Goal: Transaction & Acquisition: Purchase product/service

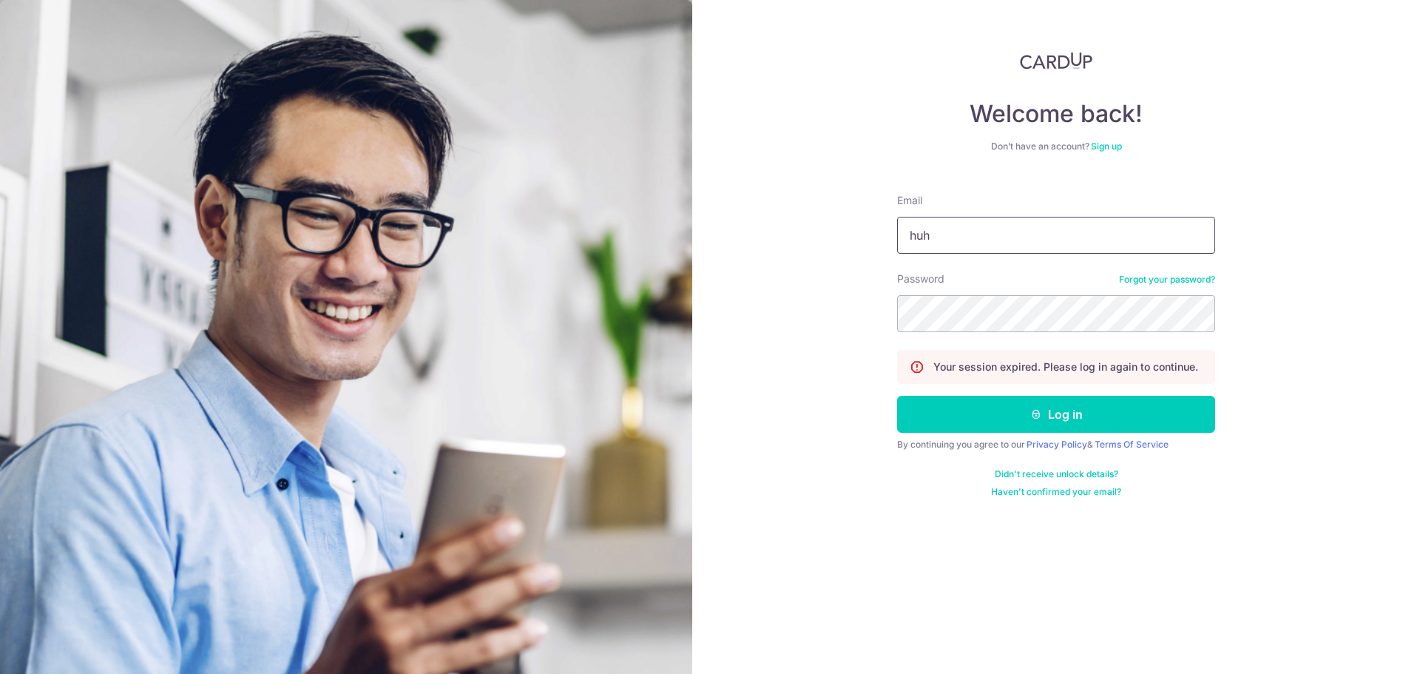
type input "huhuichoo_95@hotmail.com"
click at [897, 396] on button "Log in" at bounding box center [1056, 414] width 318 height 37
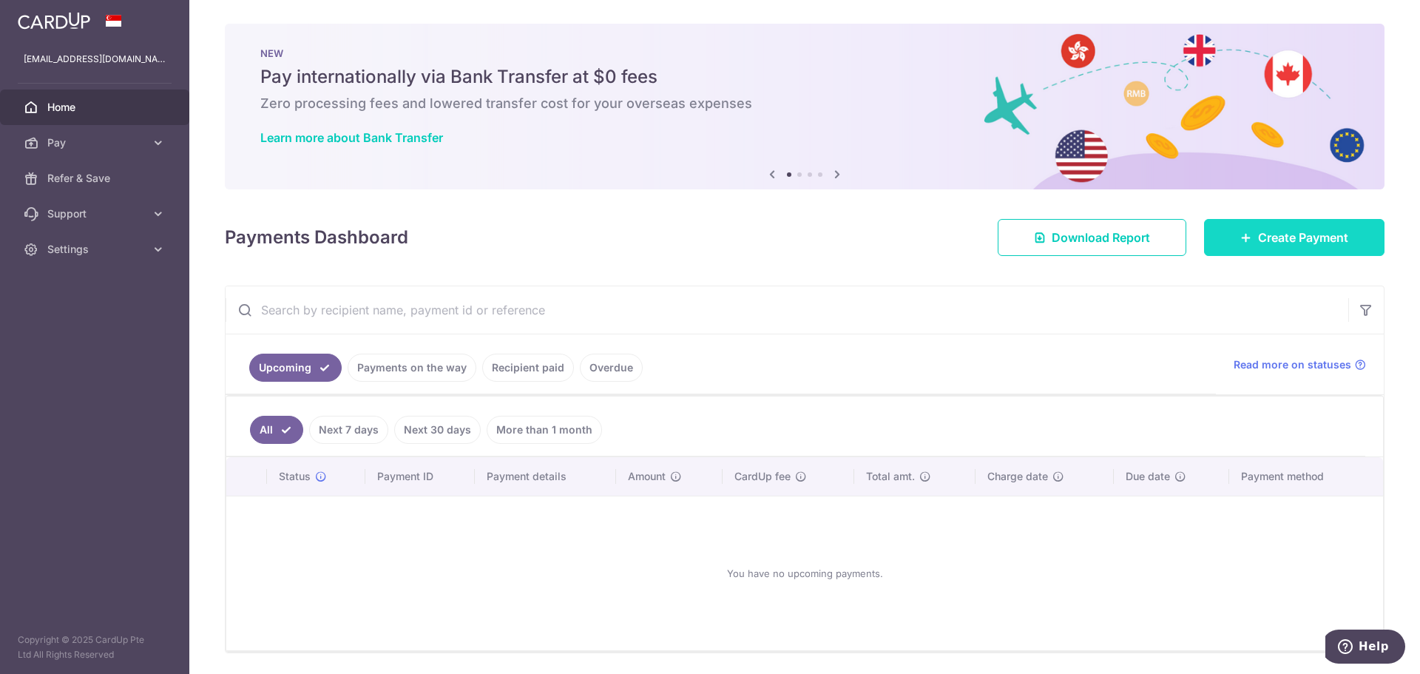
click at [1240, 235] on icon at bounding box center [1246, 237] width 12 height 12
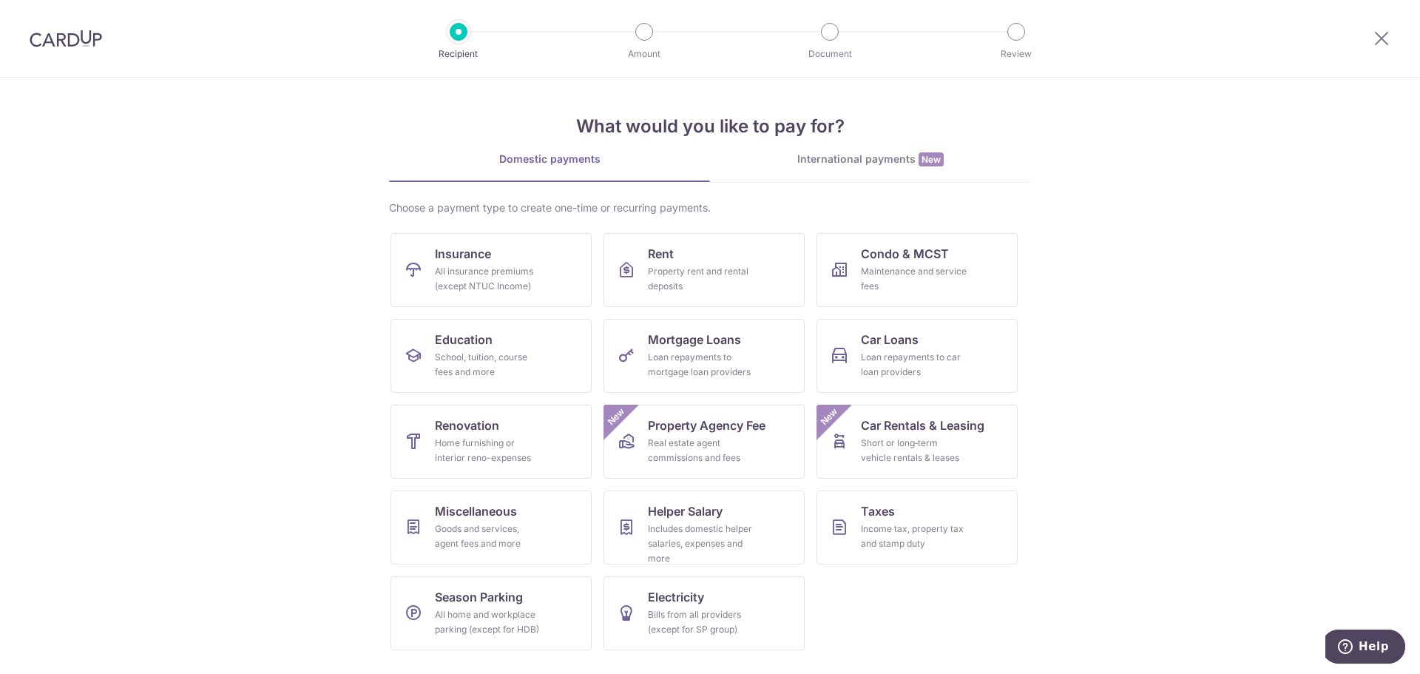
click at [816, 163] on div "International payments New" at bounding box center [870, 160] width 321 height 16
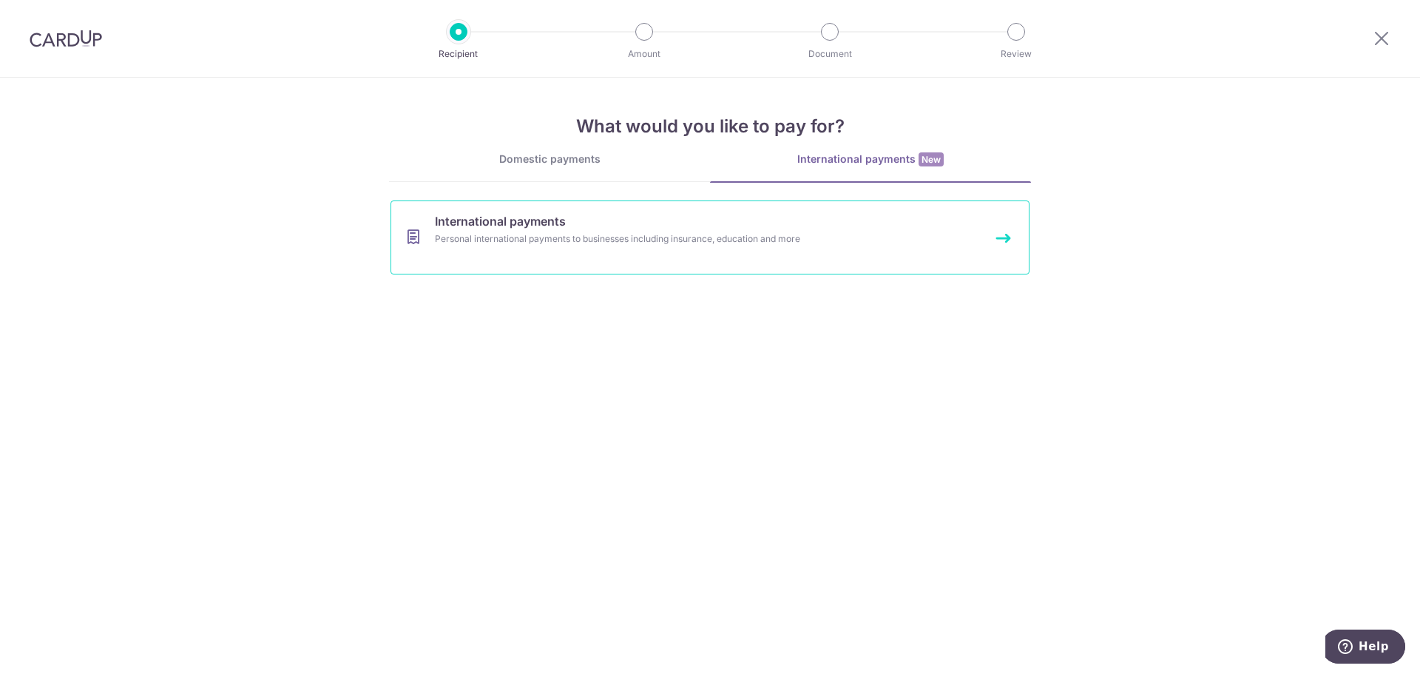
click at [643, 248] on link "International payments Personal international payments to businesses including …" at bounding box center [709, 237] width 639 height 74
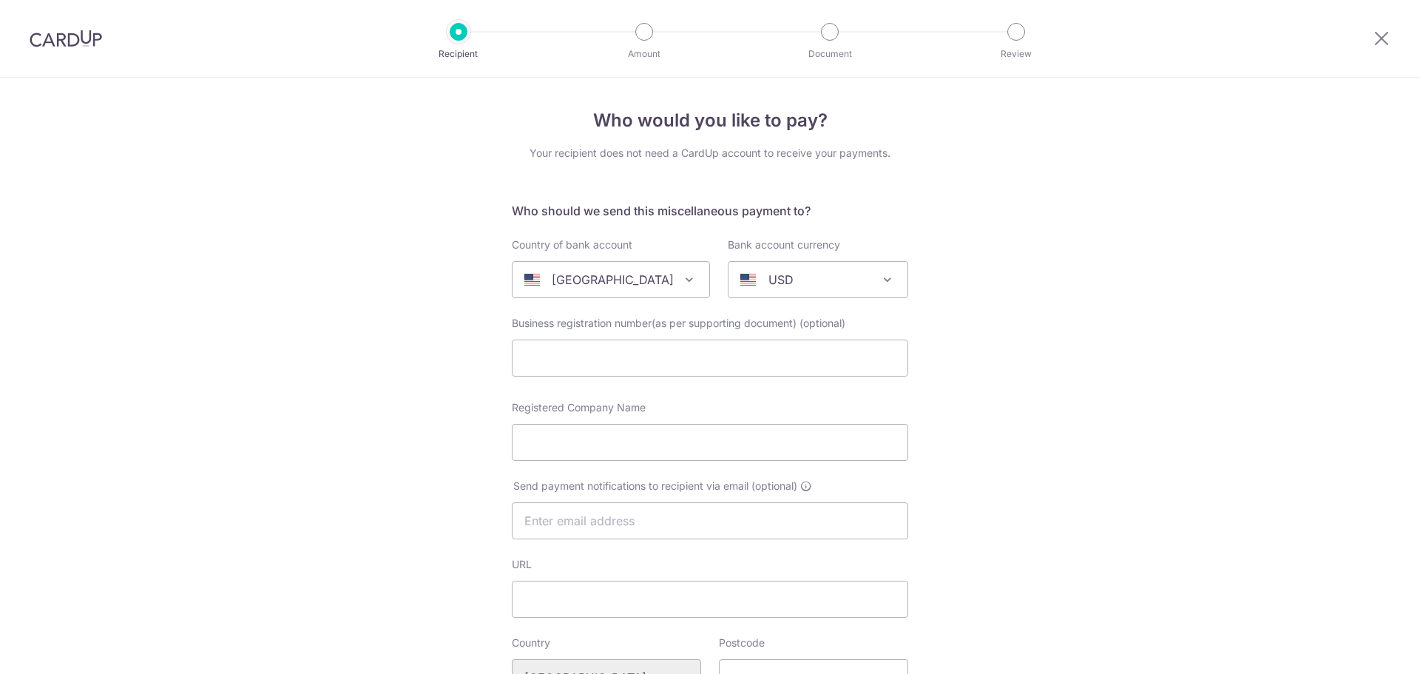
select select
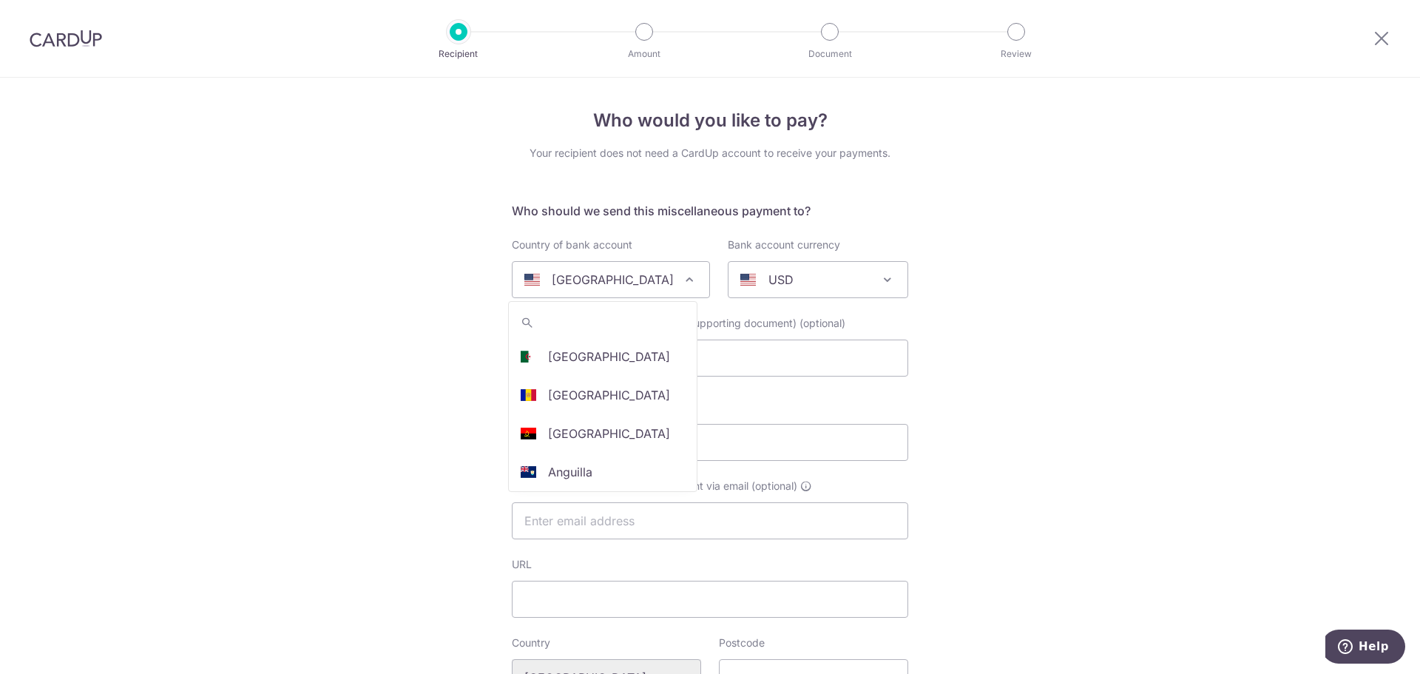
click at [680, 284] on span at bounding box center [689, 280] width 18 height 18
type input "mal"
select select "159"
select select "Malaysia"
select select
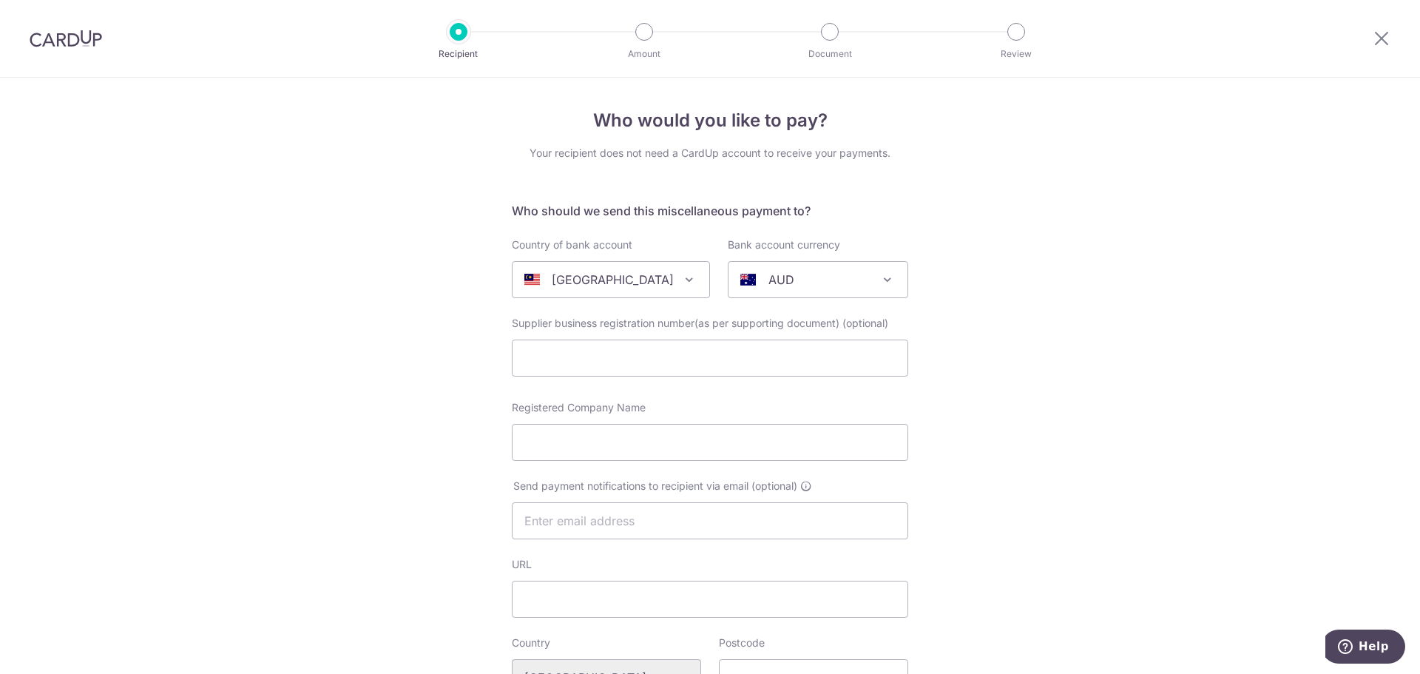
click at [874, 288] on span "AUD" at bounding box center [817, 279] width 179 height 35
type input "r"
type input "M"
select select "4"
click at [726, 362] on input "text" at bounding box center [710, 357] width 396 height 37
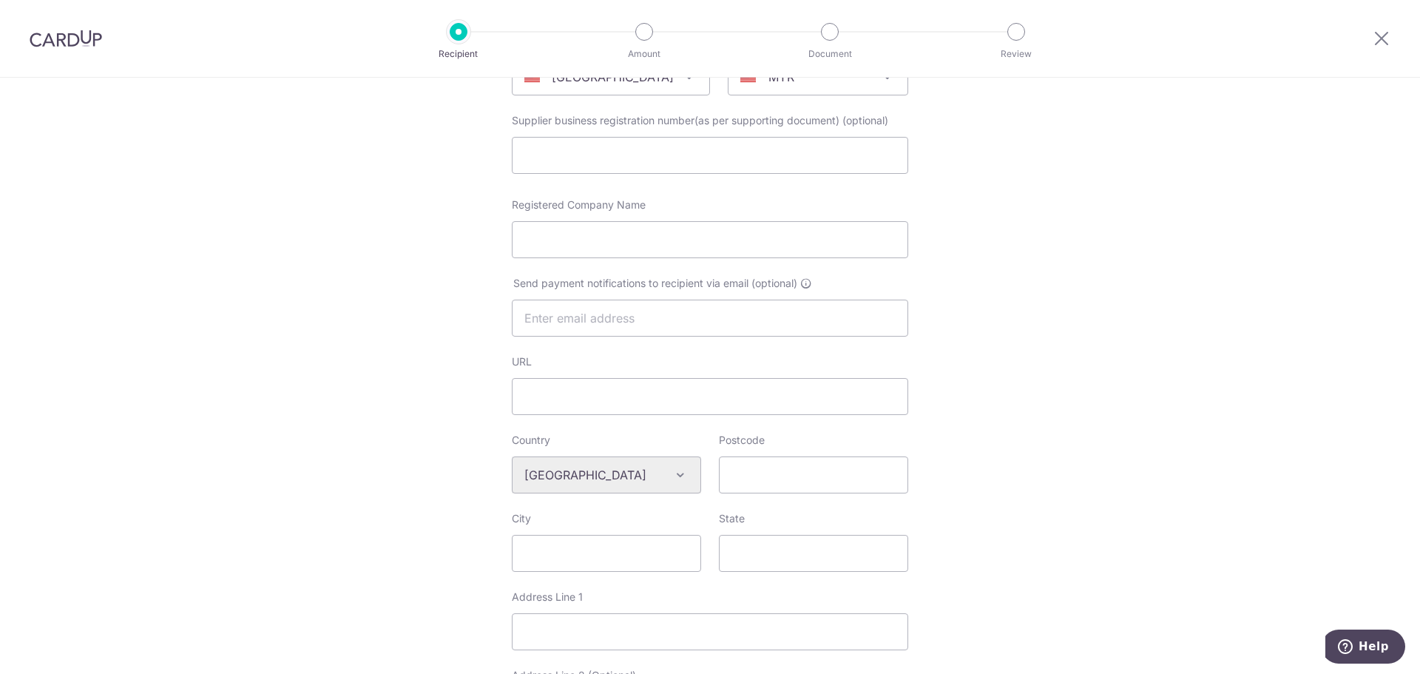
scroll to position [222, 0]
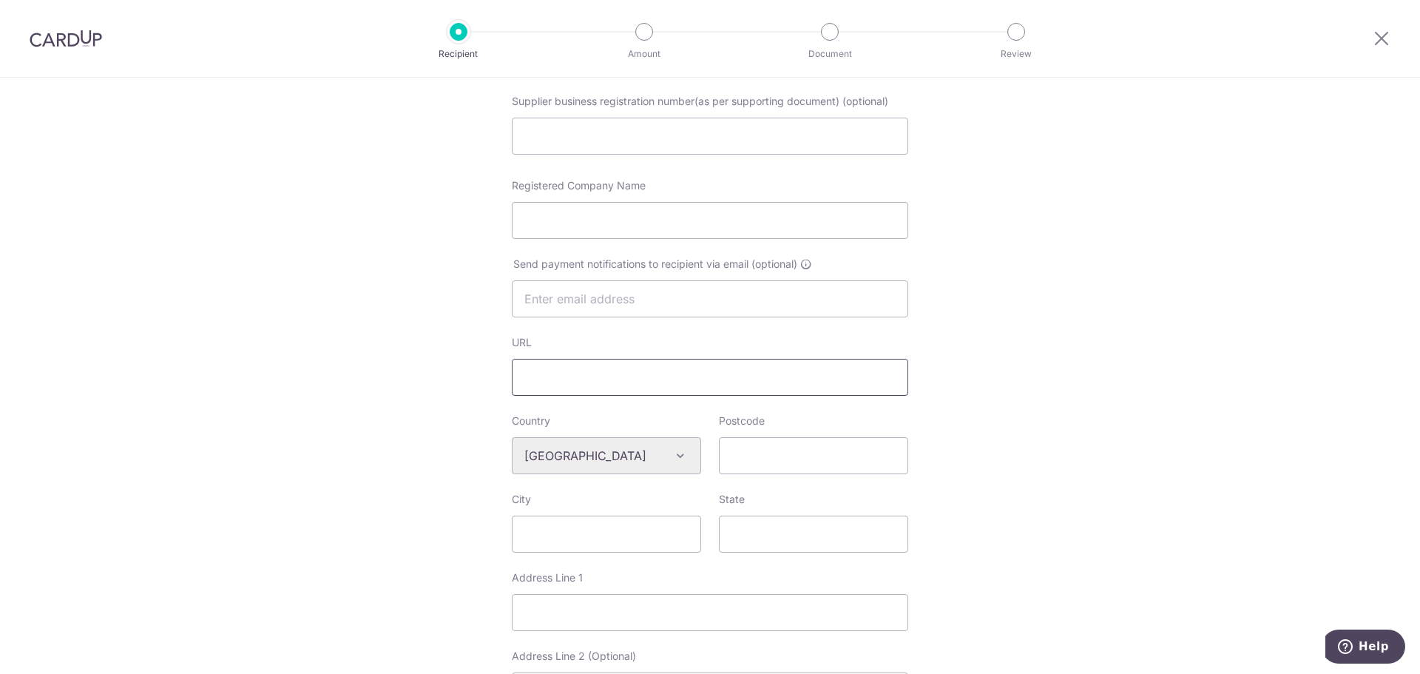
click at [626, 379] on input "URL" at bounding box center [710, 377] width 396 height 37
click at [459, 404] on div "Who would you like to pay? Your recipient does not need a CardUp account to rec…" at bounding box center [710, 476] width 1420 height 1241
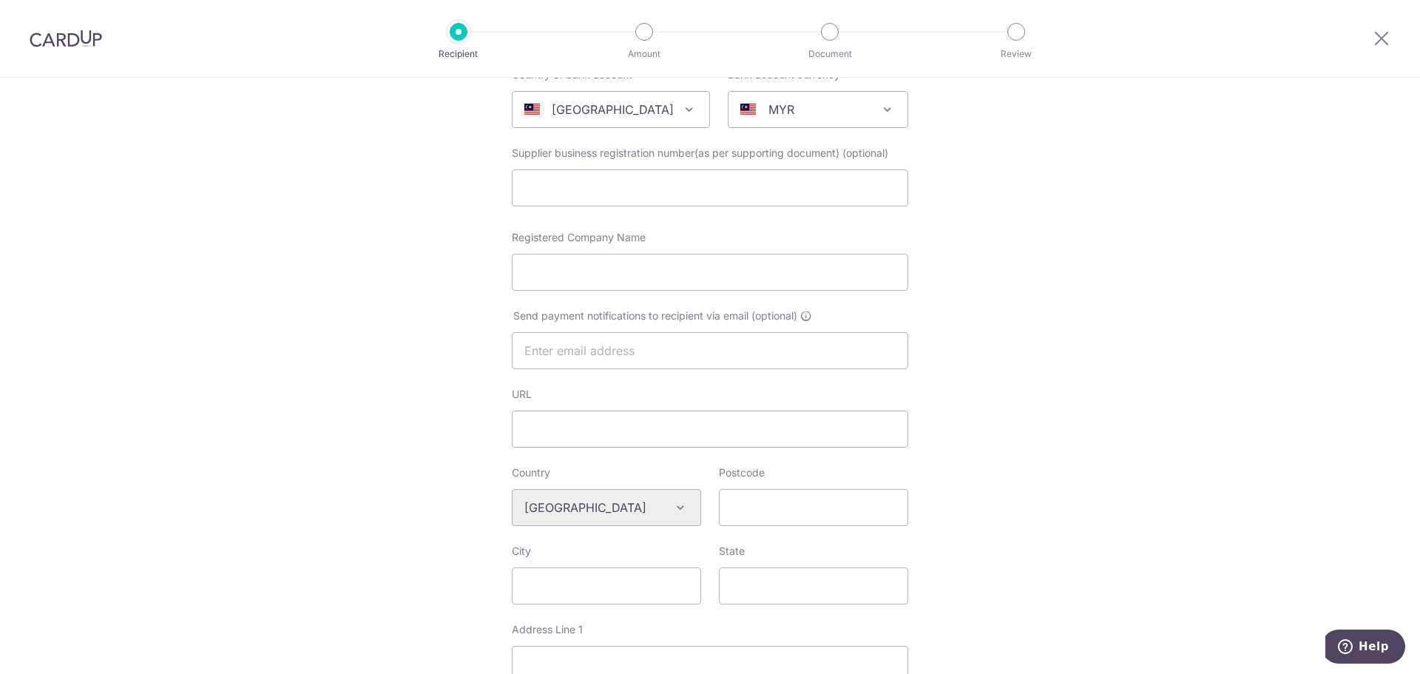
scroll to position [148, 0]
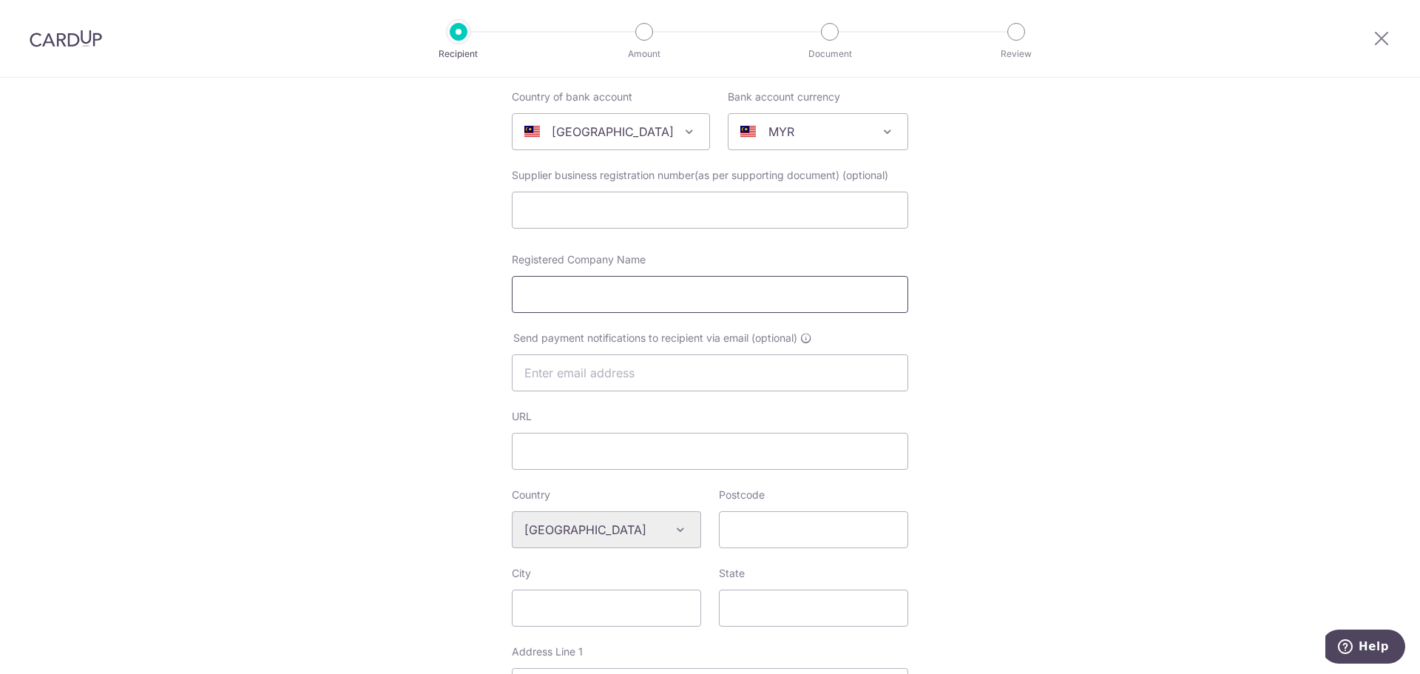
click at [622, 293] on input "Registered Company Name" at bounding box center [710, 294] width 396 height 37
type input "IN ESSE EVENT & DESIGN"
click at [660, 450] on input "URL" at bounding box center [710, 451] width 396 height 37
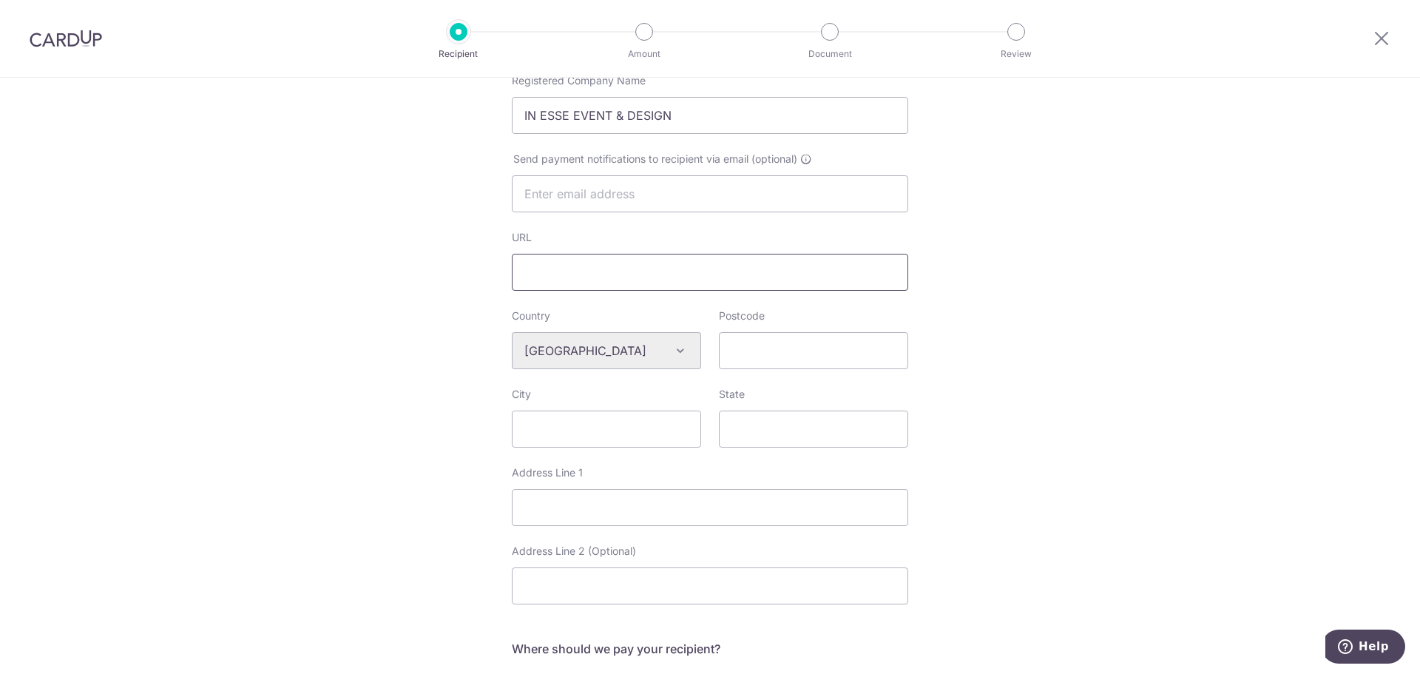
scroll to position [370, 0]
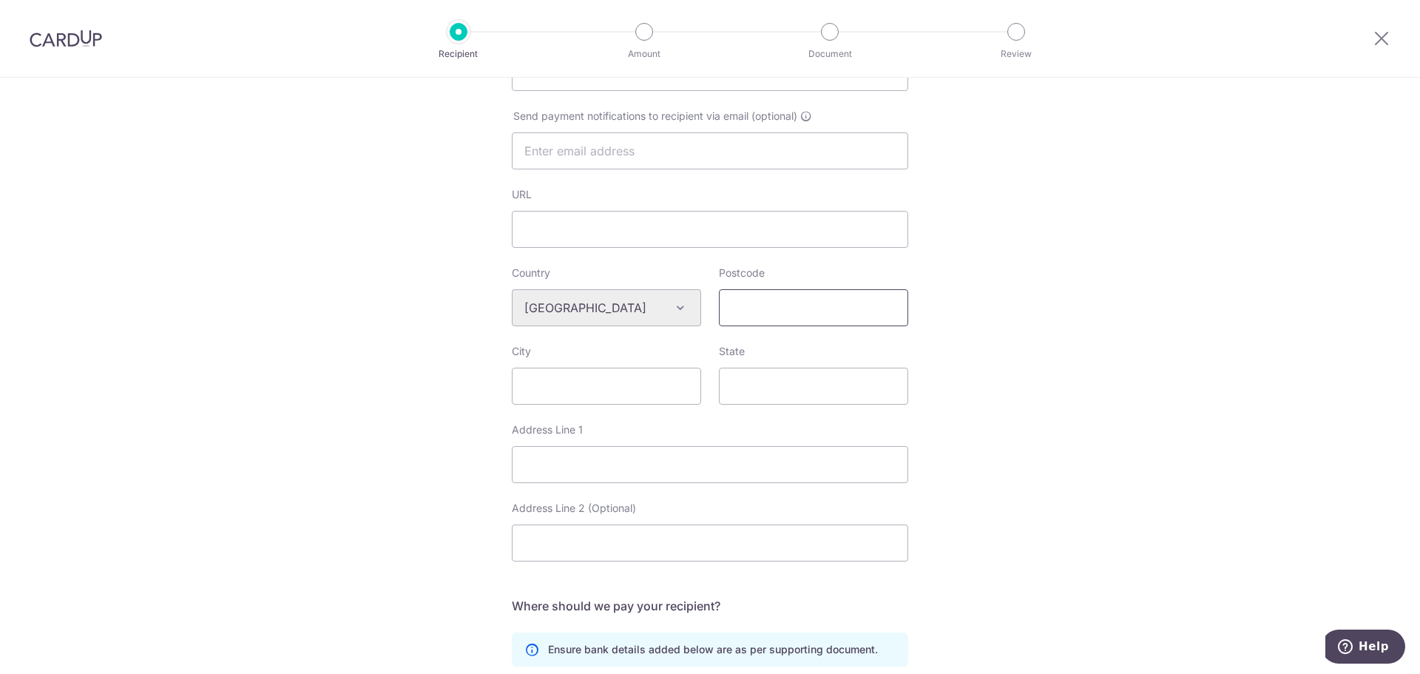
click at [759, 316] on input "Postcode" at bounding box center [813, 307] width 189 height 37
type input "93450"
click at [613, 395] on input "City" at bounding box center [606, 385] width 189 height 37
type input "Kuching"
type input "Sarawak"
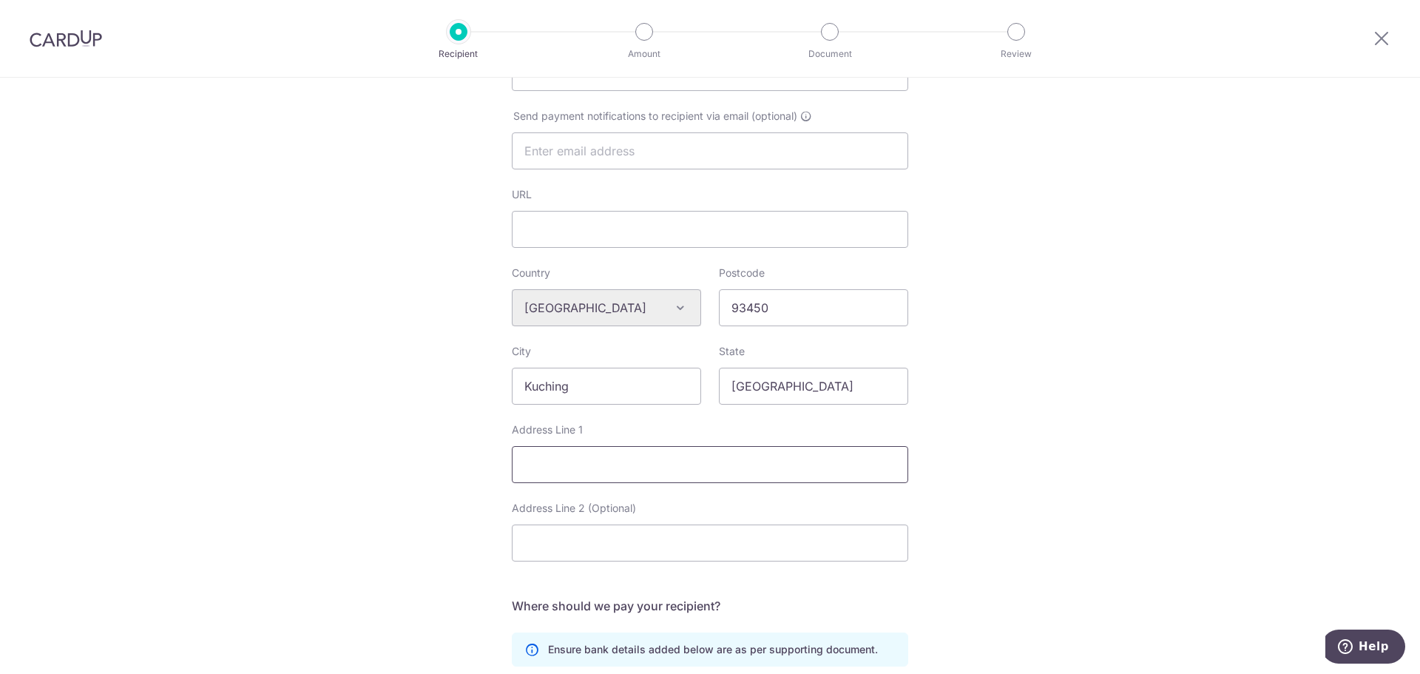
click at [628, 457] on input "Address Line 1" at bounding box center [710, 464] width 396 height 37
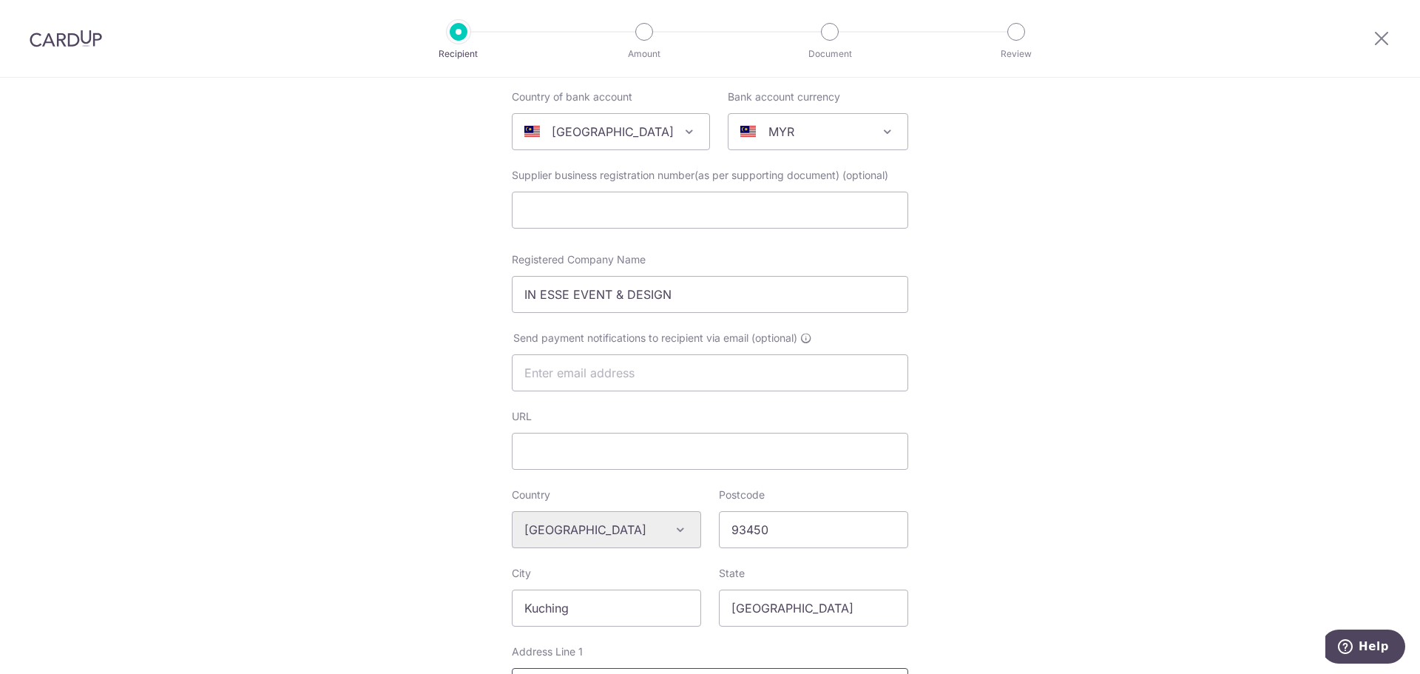
type input "Lot 2580, Sublot 58, 1st Floor, Jalan Merbau, Central World"
click at [930, 374] on div "Who would you like to pay? Your recipient does not need a CardUp account to rec…" at bounding box center [710, 550] width 1420 height 1241
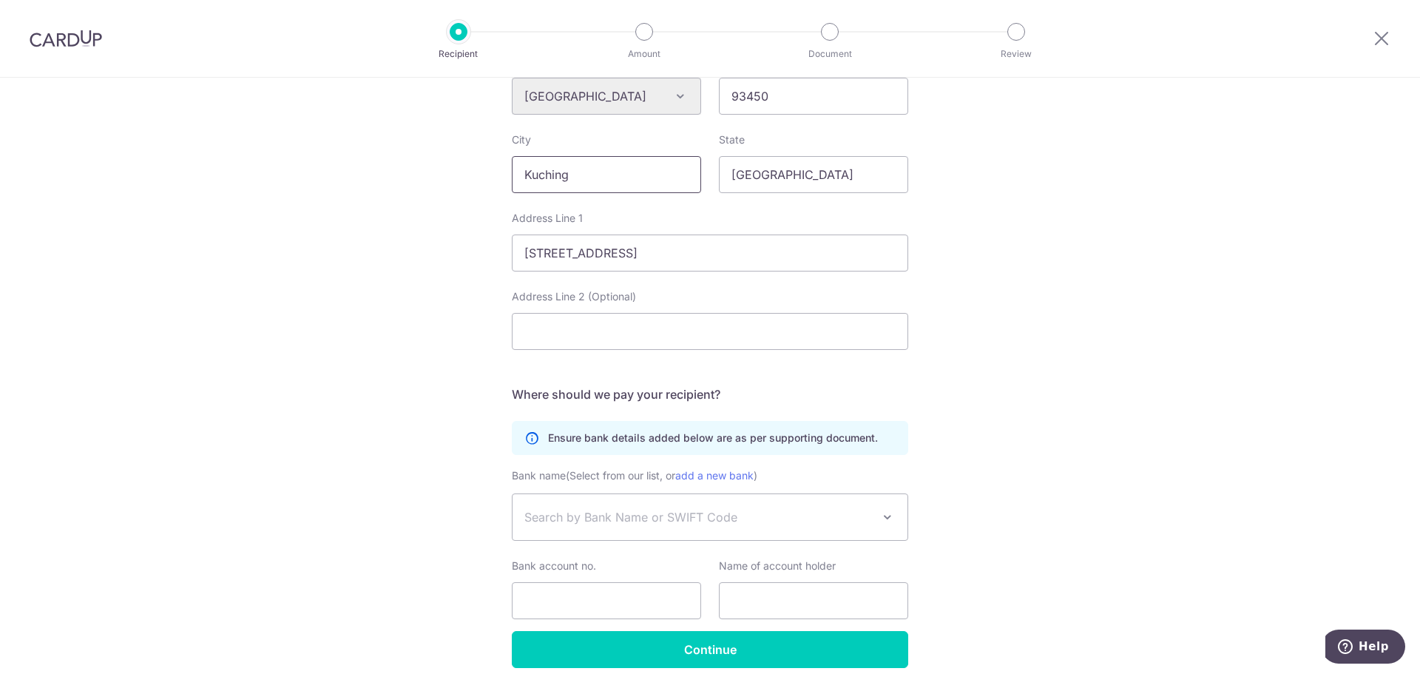
scroll to position [591, 0]
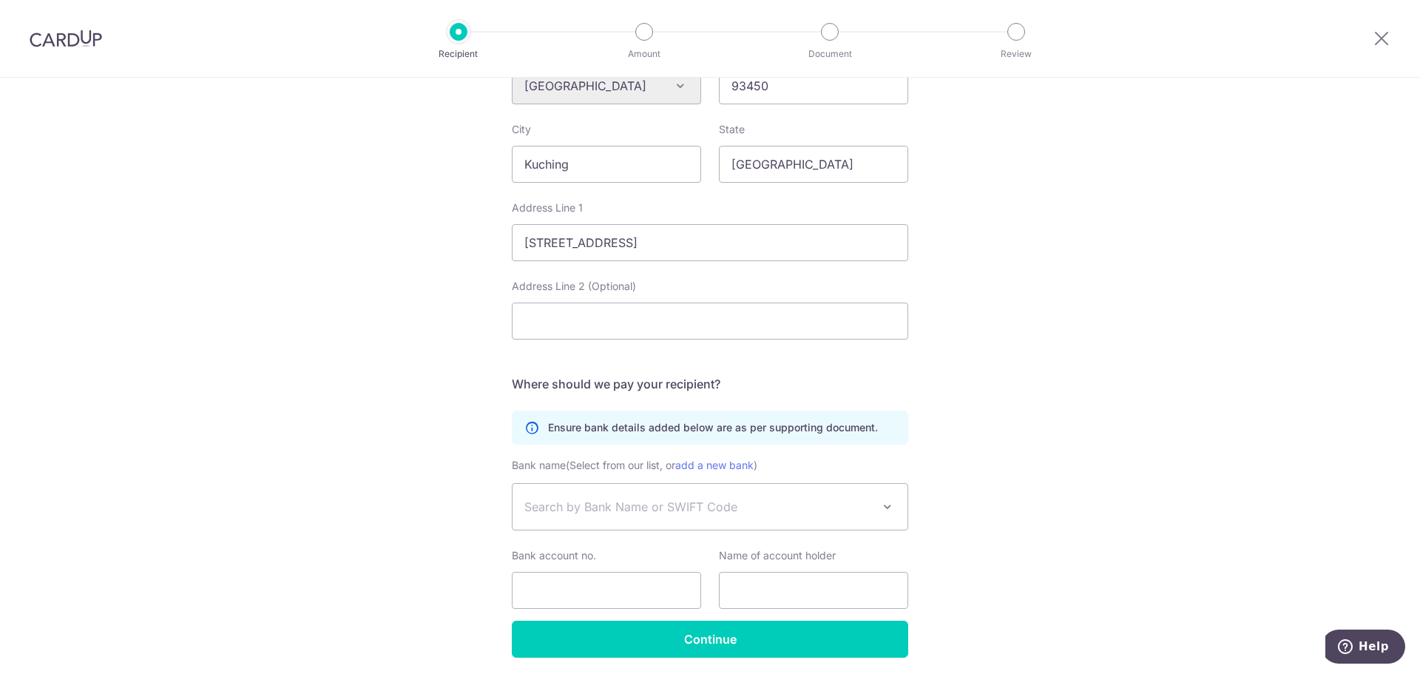
click at [653, 504] on span "Search by Bank Name or SWIFT Code" at bounding box center [698, 507] width 348 height 18
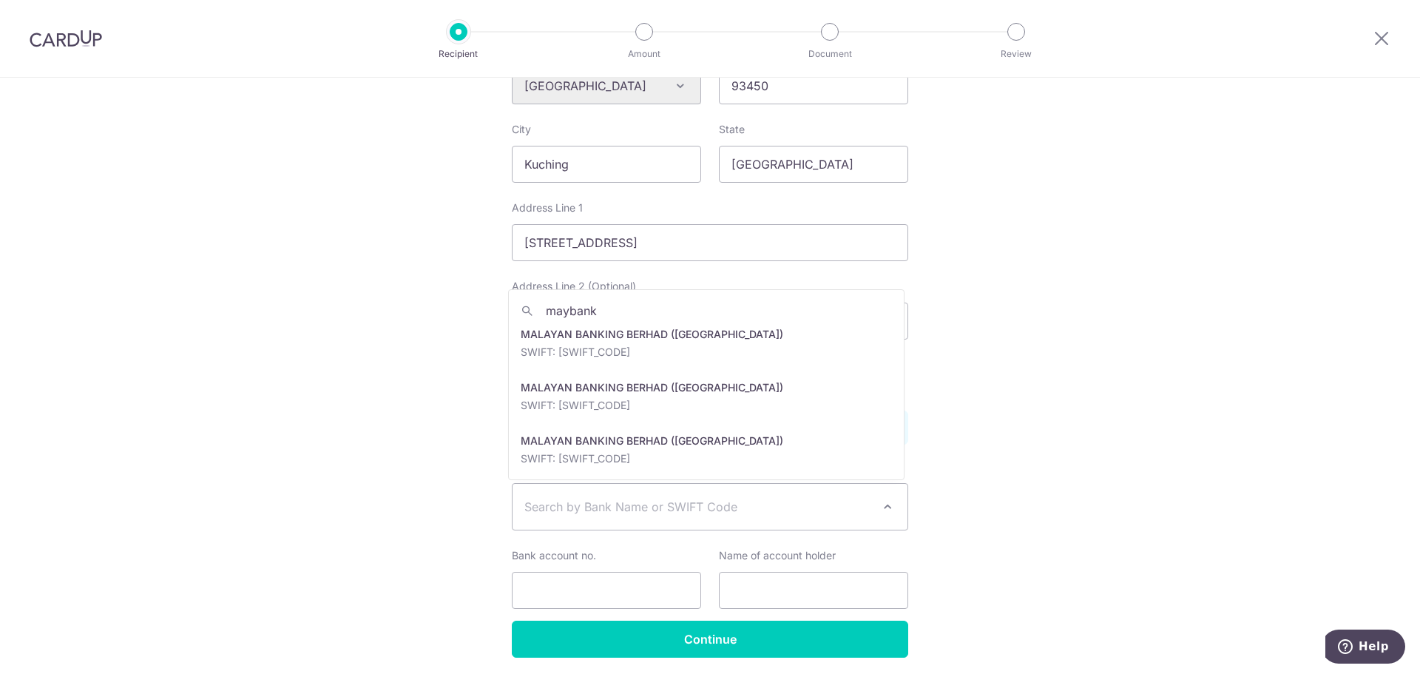
scroll to position [0, 0]
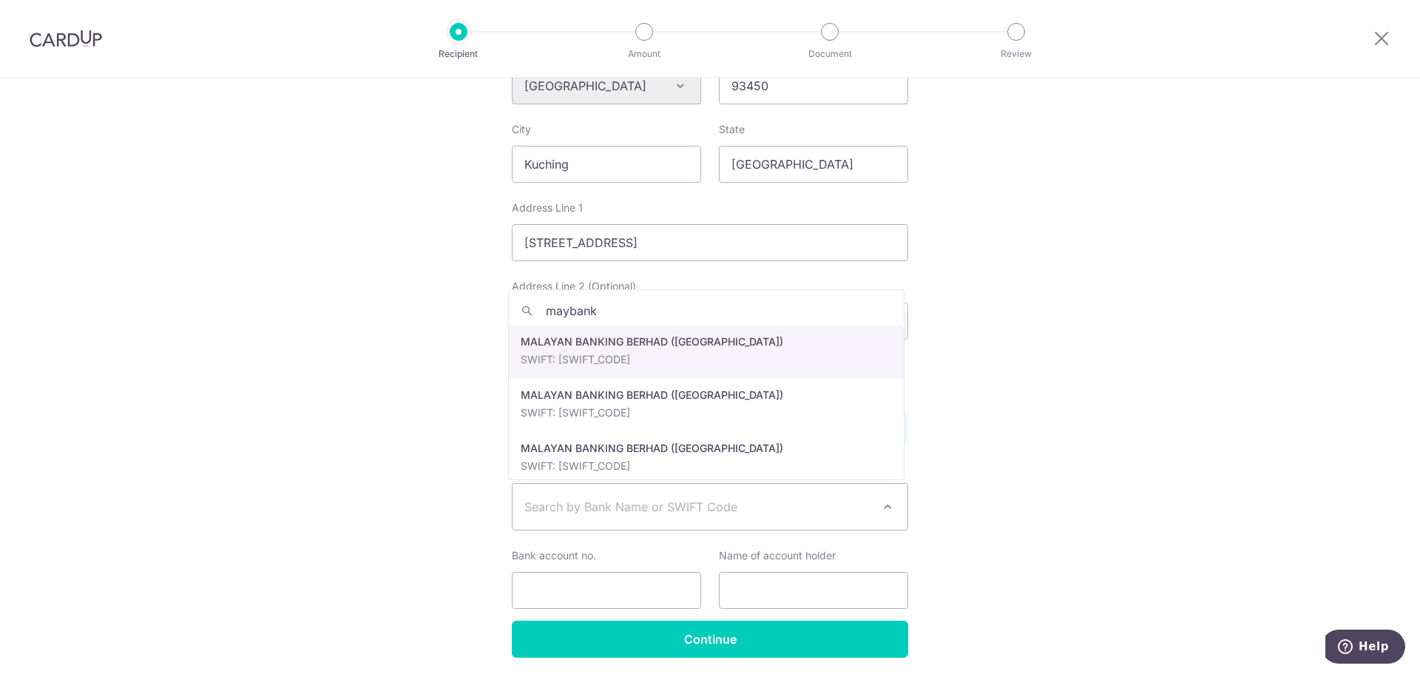
type input "maybank"
select select "6826"
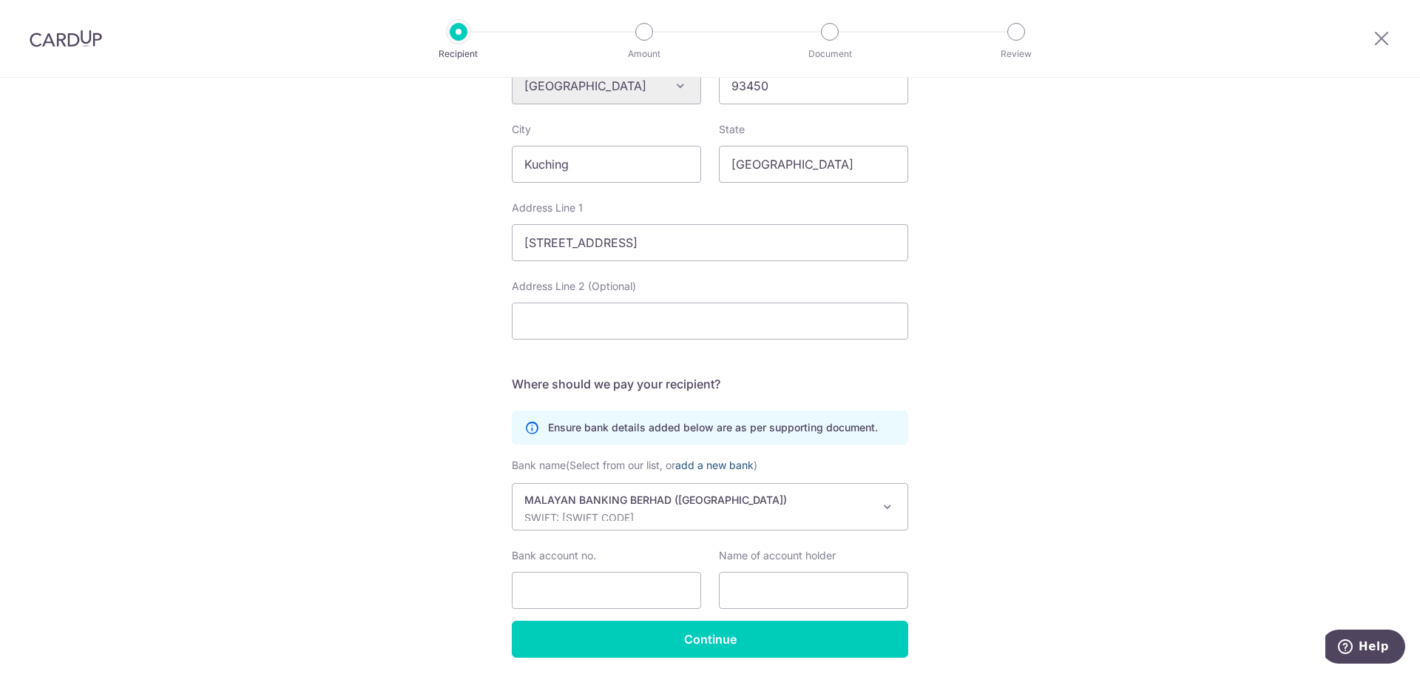
click at [696, 467] on link "add a new bank" at bounding box center [714, 464] width 78 height 13
click at [512, 483] on select "OCBC Bank (Malaysia) Berhad AFFIN BANK BERHAD AFFIN HWANG ASSET MANAGEMENT BERH…" at bounding box center [512, 483] width 1 height 1
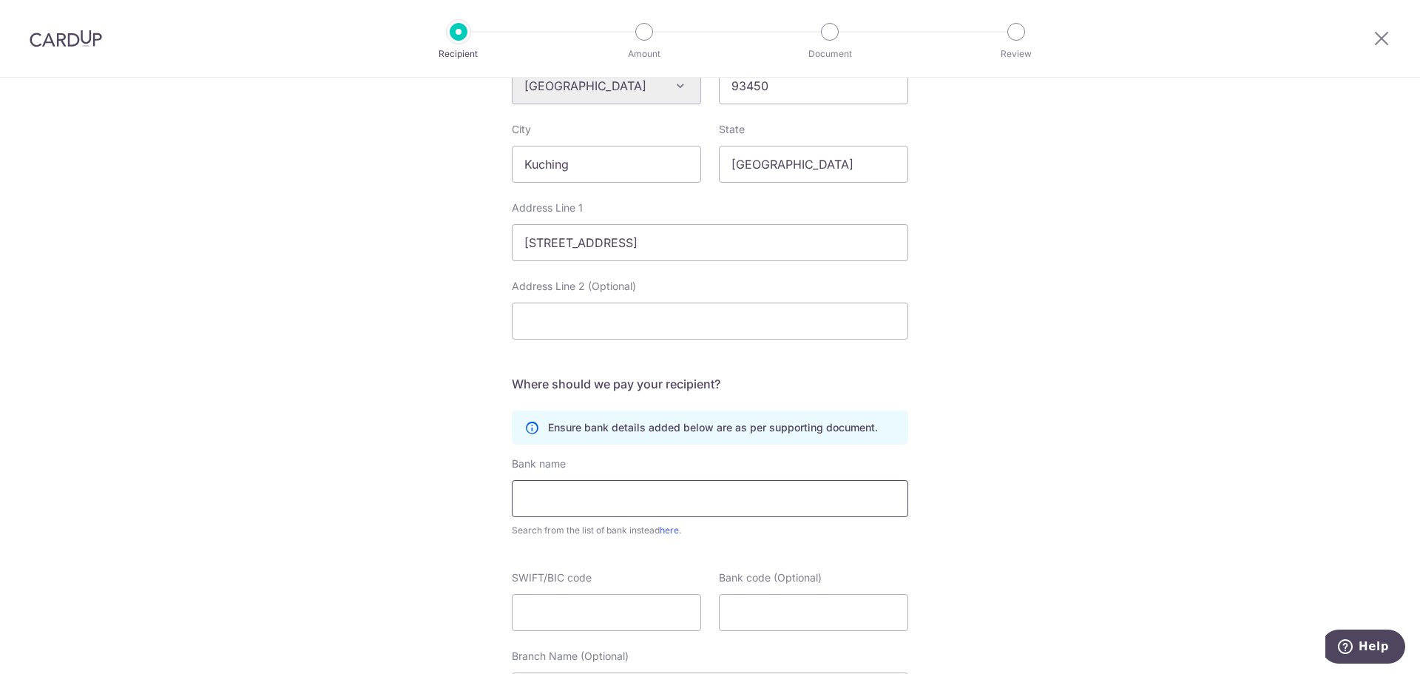
click at [659, 501] on input "text" at bounding box center [710, 498] width 396 height 37
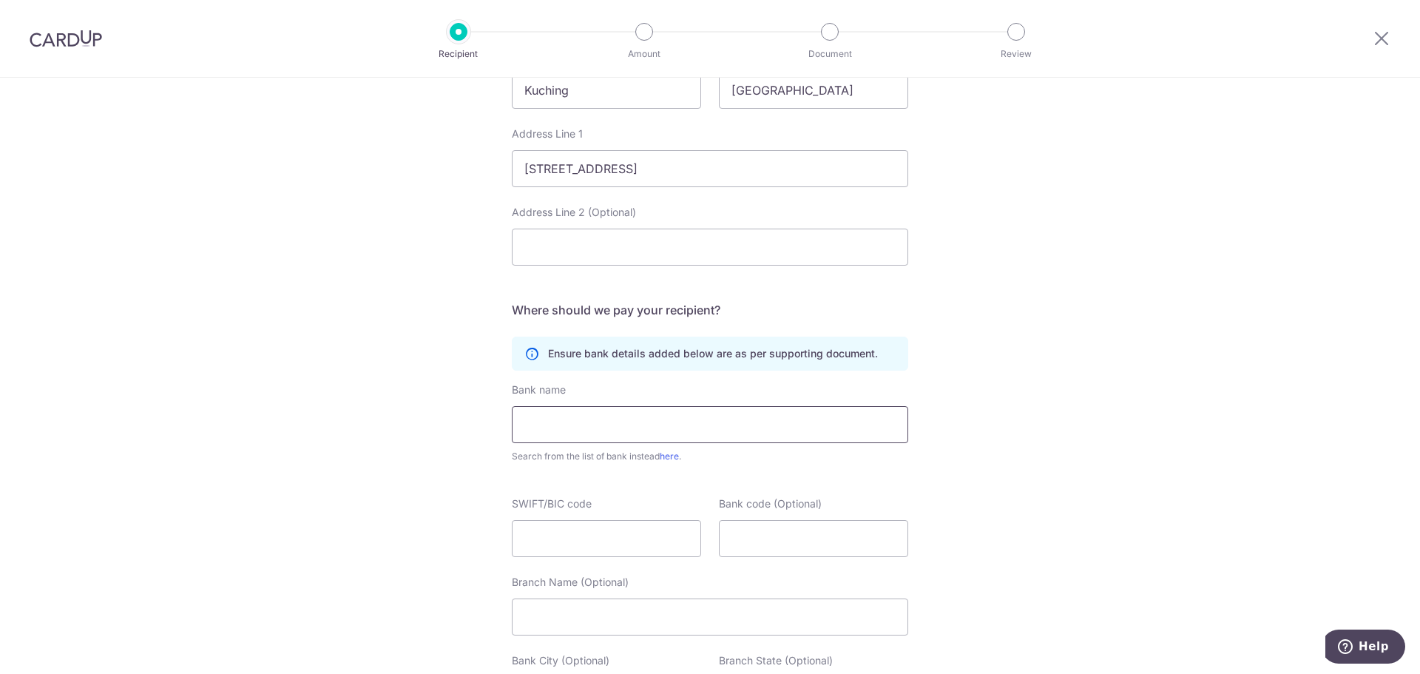
scroll to position [739, 0]
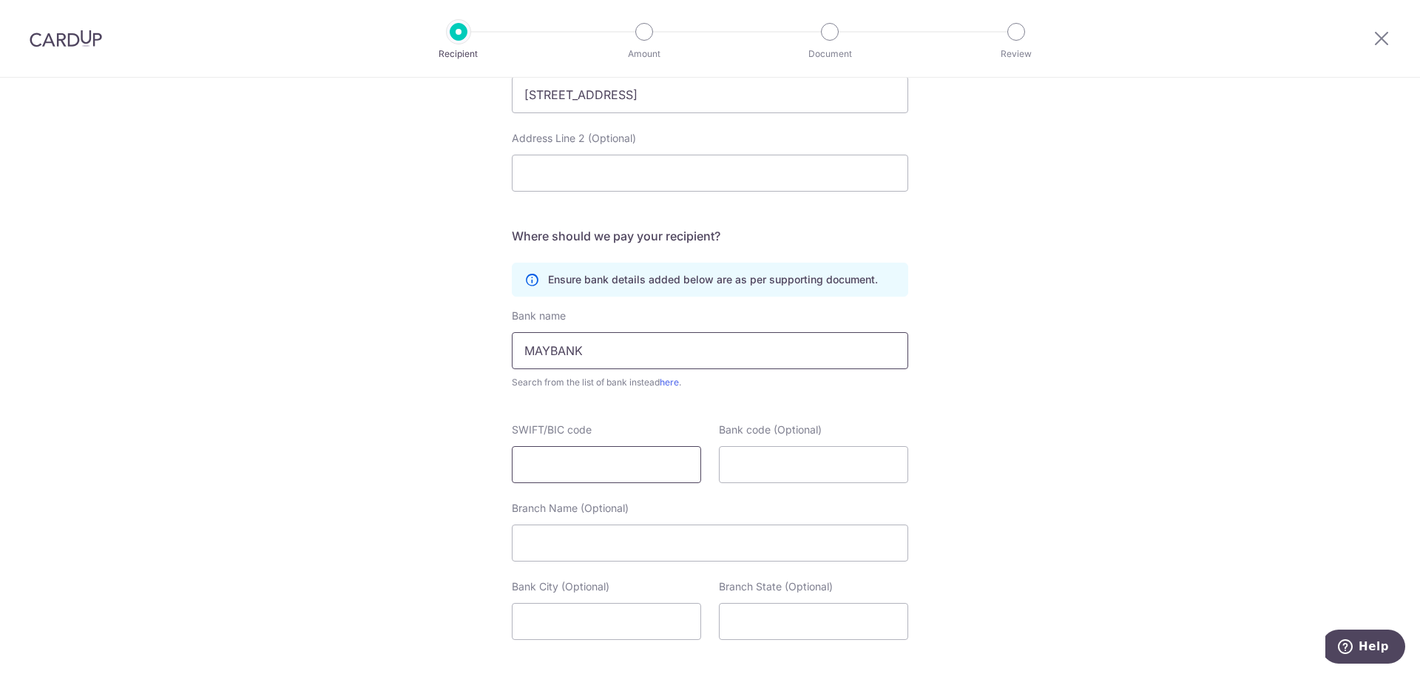
type input "MAYBANK"
click at [606, 459] on input "SWIFT/BIC code" at bounding box center [606, 464] width 189 height 37
click at [669, 379] on link "here" at bounding box center [669, 381] width 19 height 11
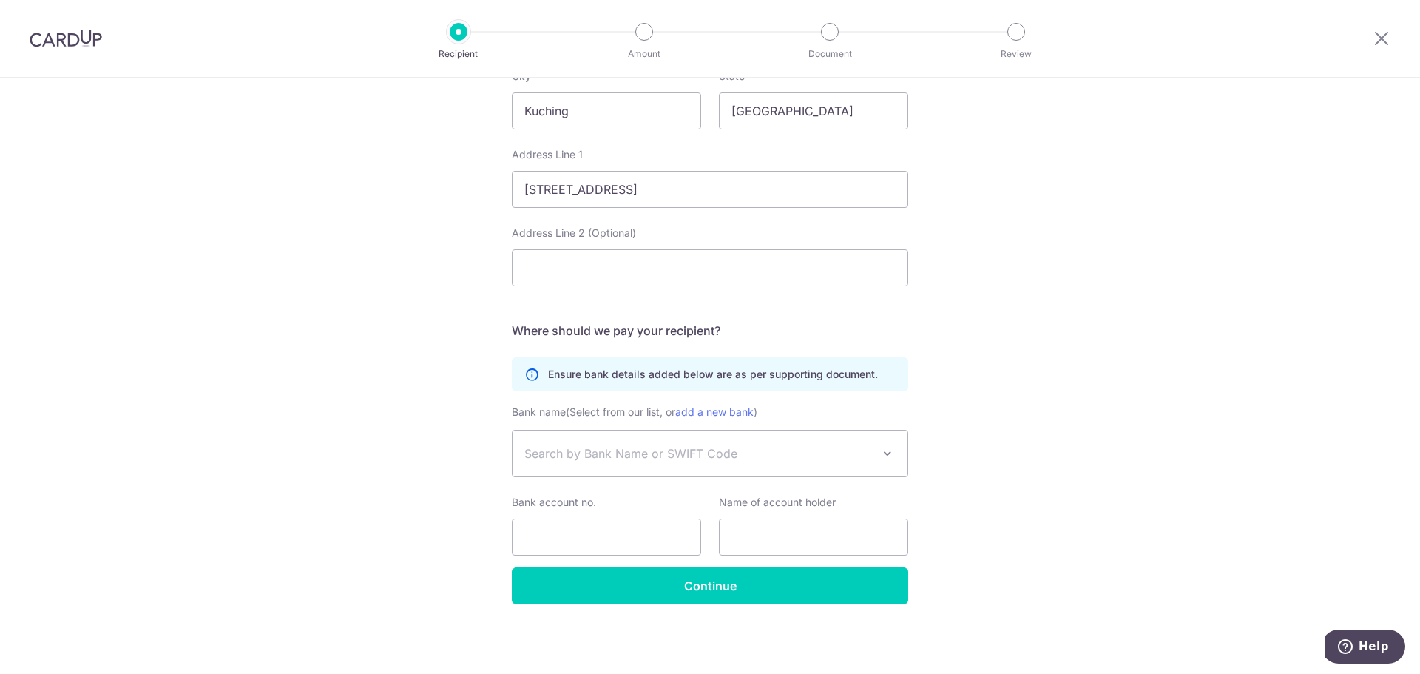
select select
click at [618, 446] on span "Search by Bank Name or SWIFT Code" at bounding box center [698, 453] width 348 height 18
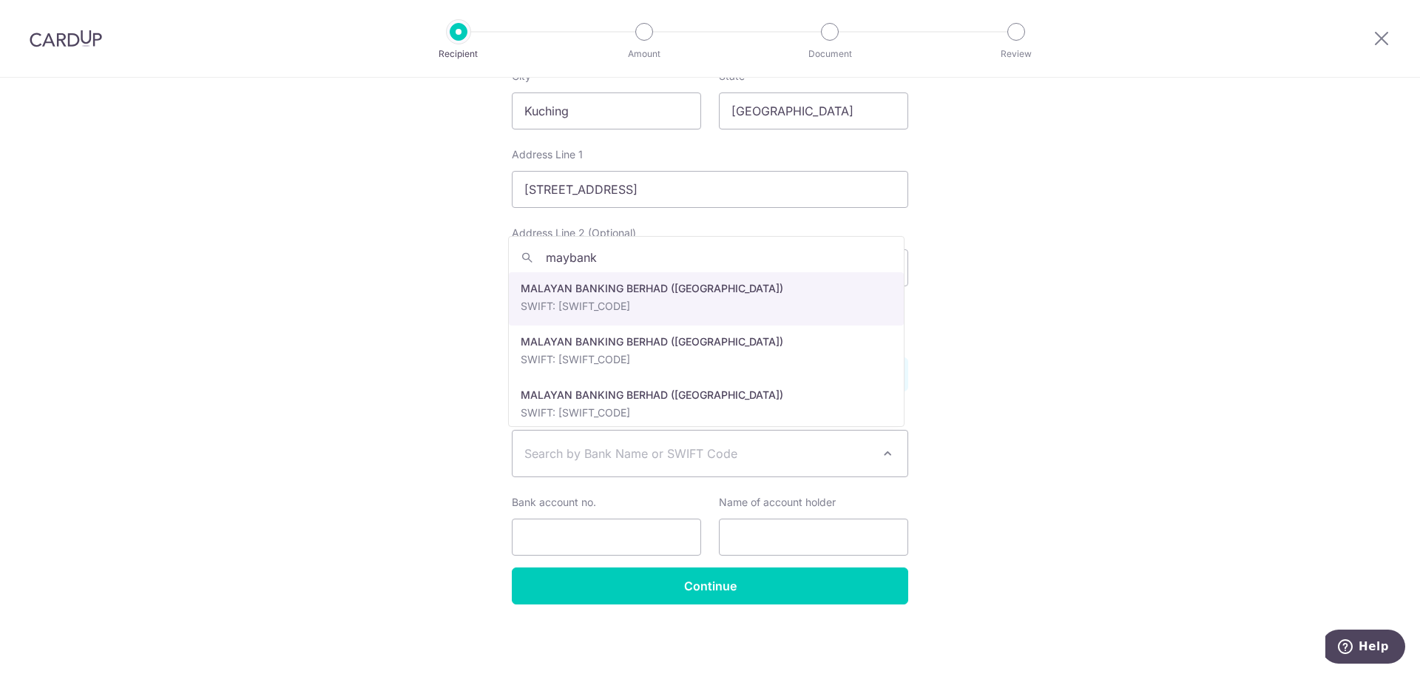
type input "maybank"
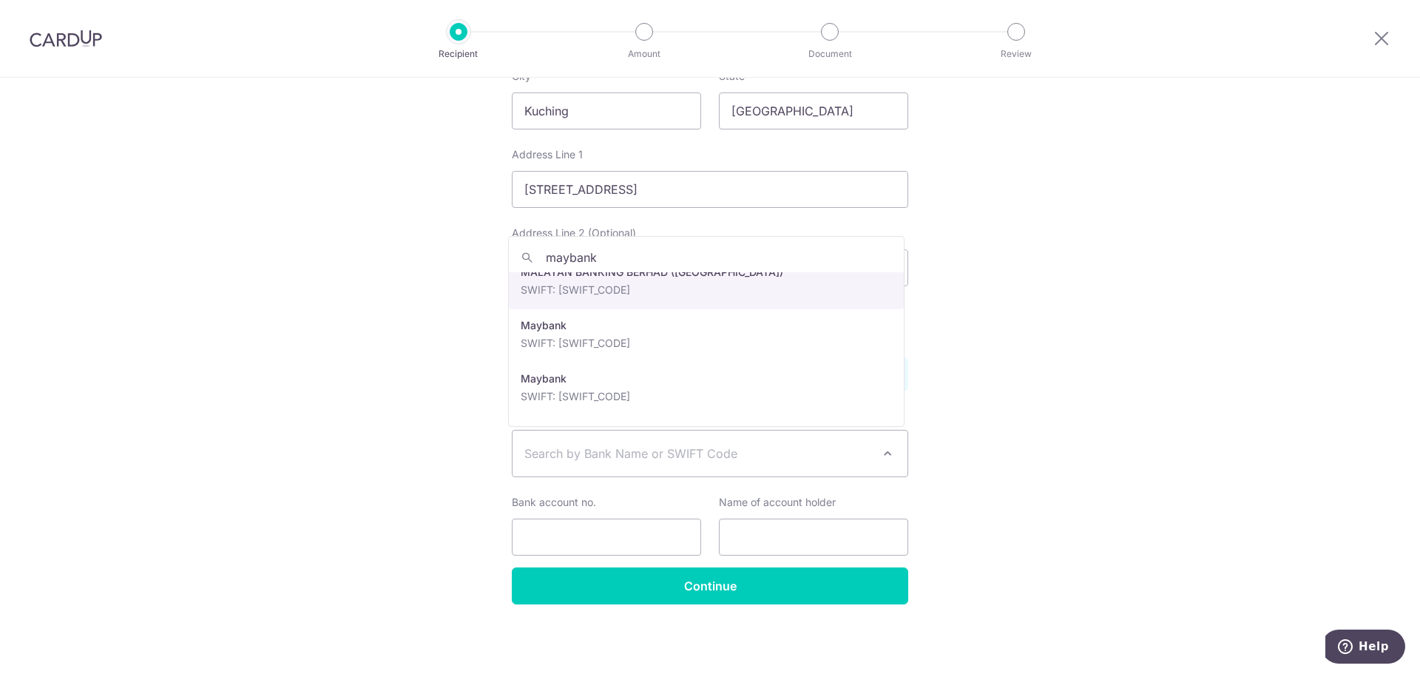
scroll to position [518, 0]
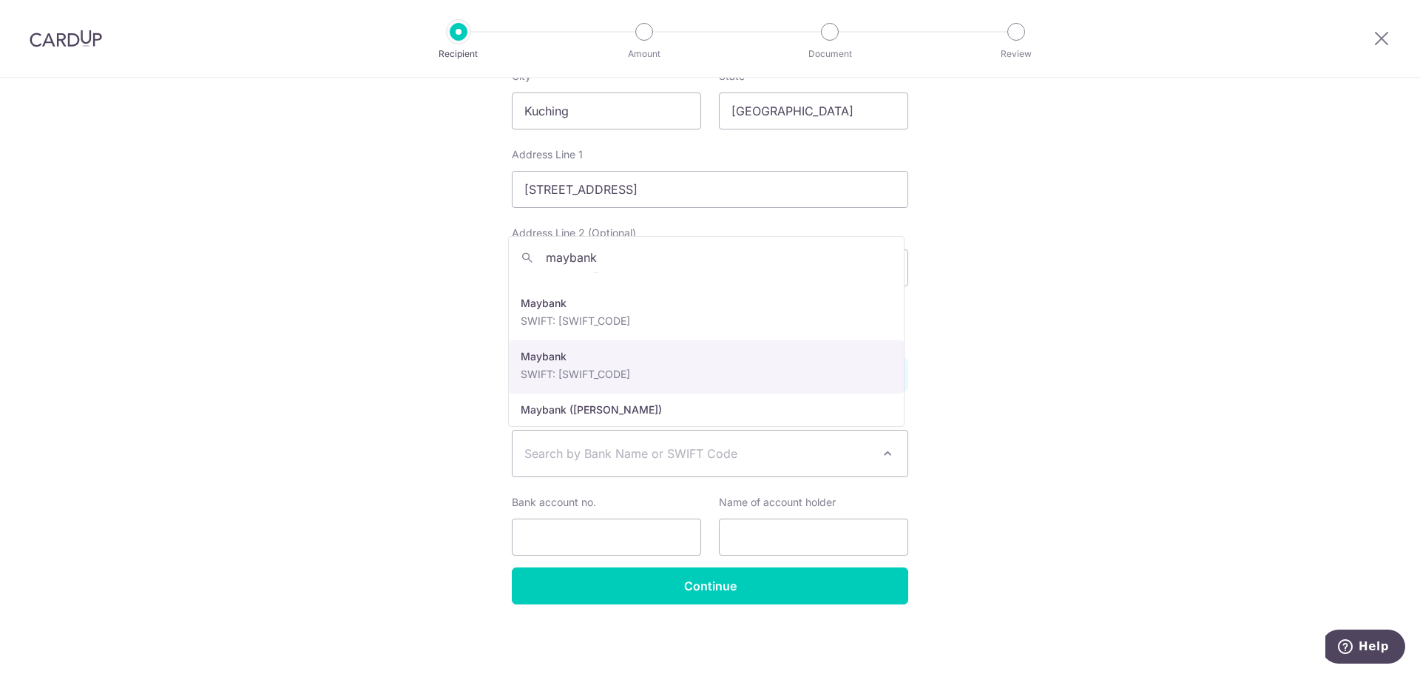
select select "44"
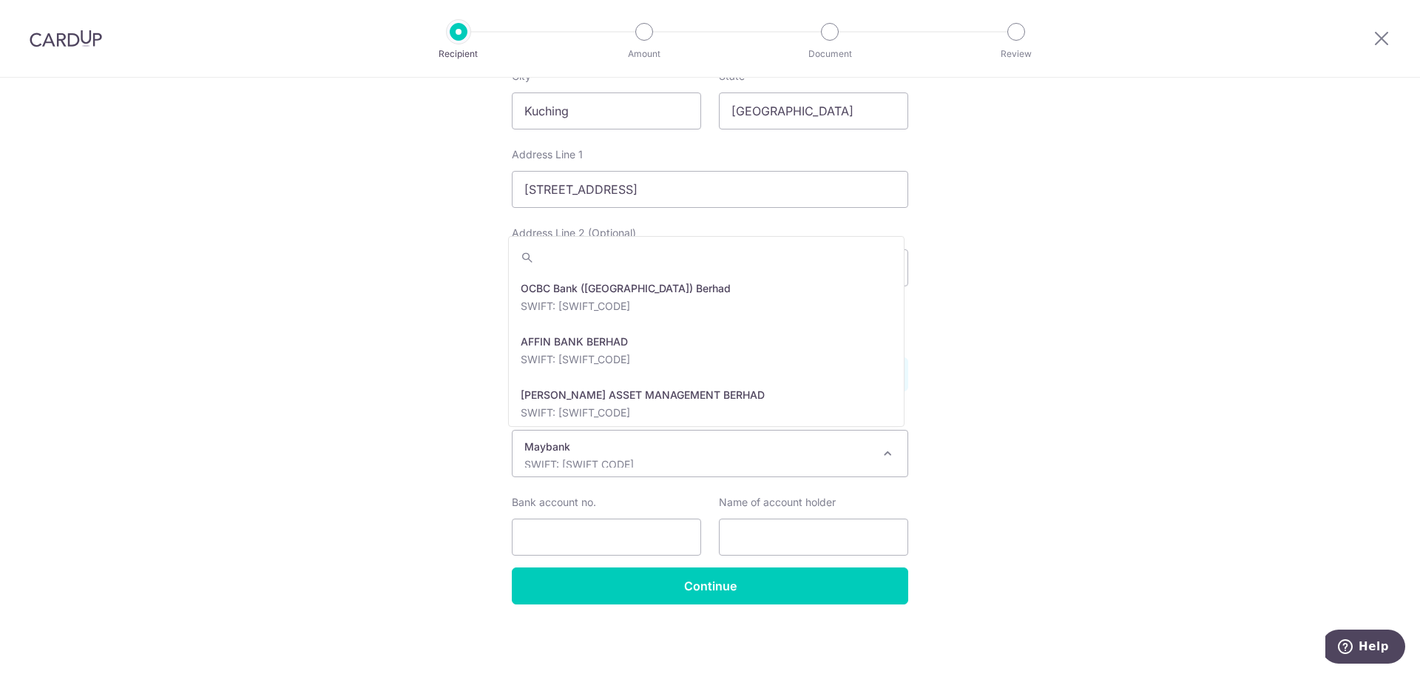
click at [660, 453] on p "Maybank" at bounding box center [698, 446] width 348 height 15
type input "ma"
click at [371, 408] on div "Who would you like to pay? Your recipient does not need a CardUp account to rec…" at bounding box center [710, 53] width 1420 height 1241
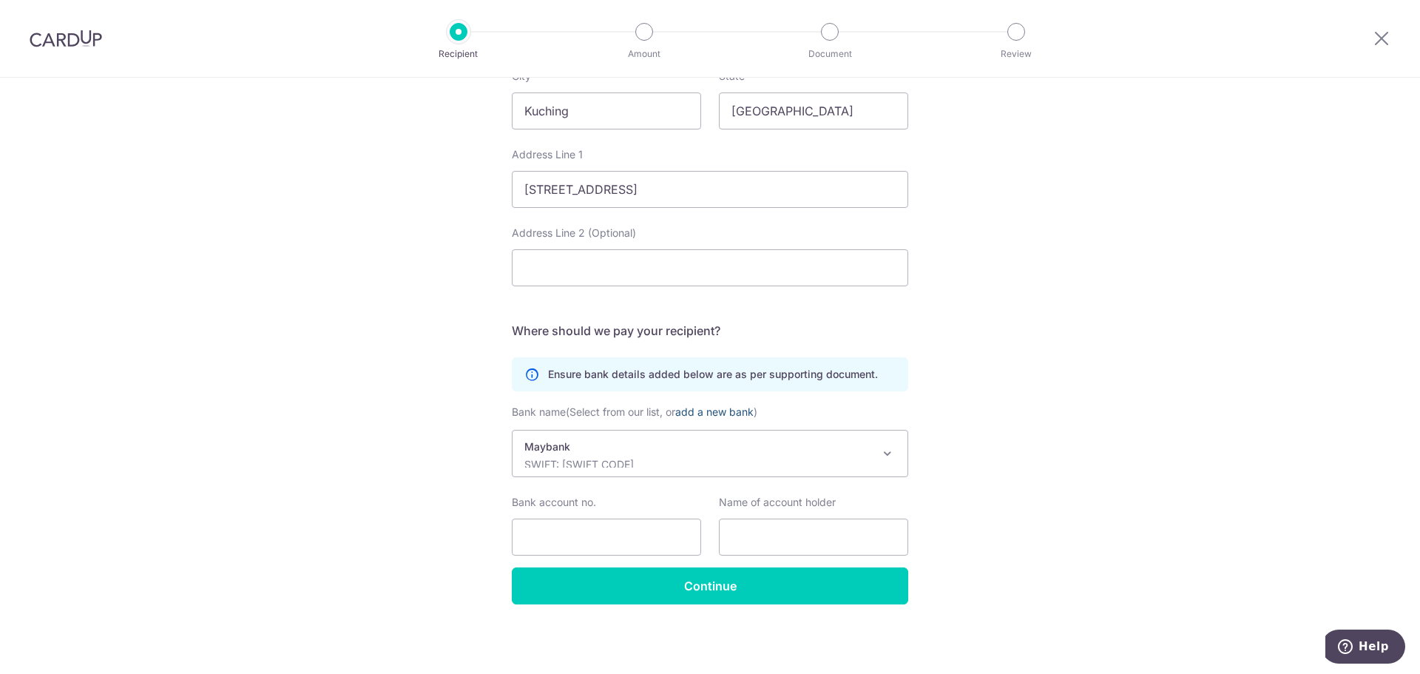
click at [726, 410] on link "add a new bank" at bounding box center [714, 411] width 78 height 13
click at [512, 430] on select "OCBC Bank (Malaysia) Berhad AFFIN BANK BERHAD AFFIN HWANG ASSET MANAGEMENT BERH…" at bounding box center [512, 430] width 1 height 1
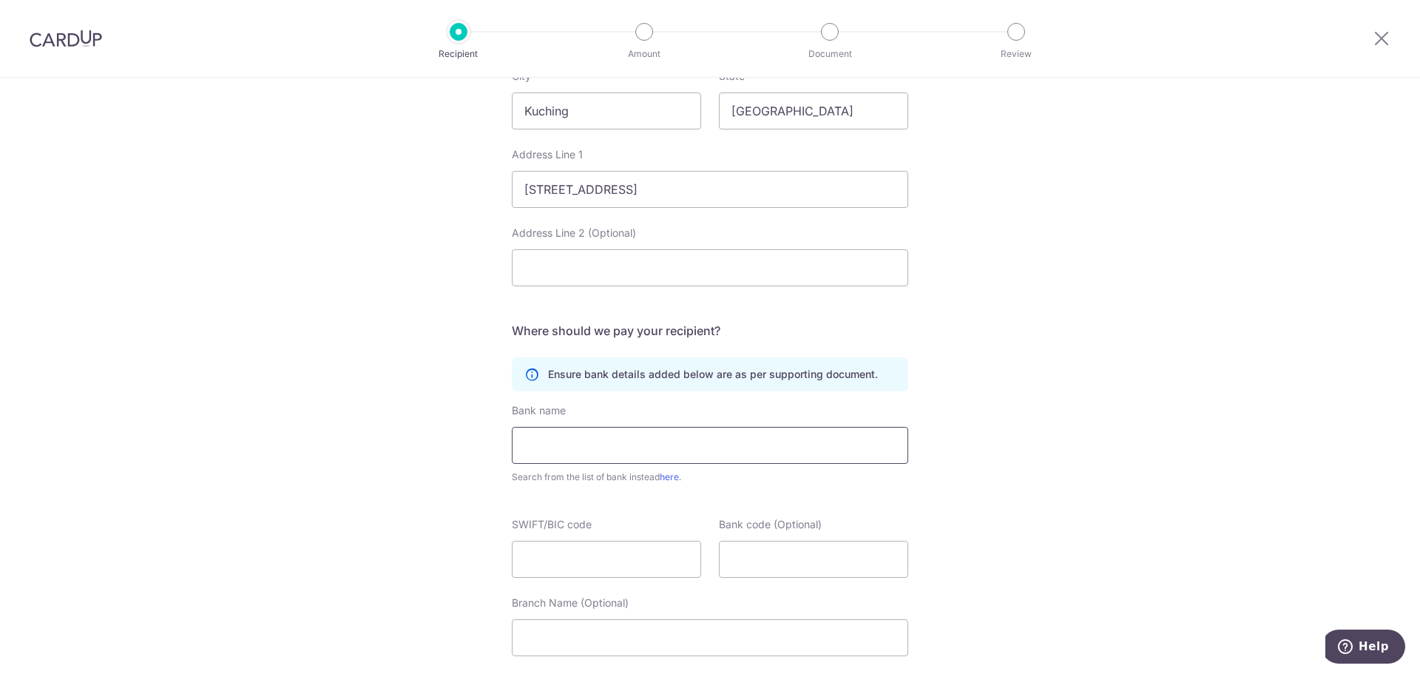
click at [623, 446] on input "text" at bounding box center [710, 445] width 396 height 37
type input "N"
type input "MAYBANK"
click at [591, 560] on input "SWIFT/BIC code" at bounding box center [606, 558] width 189 height 37
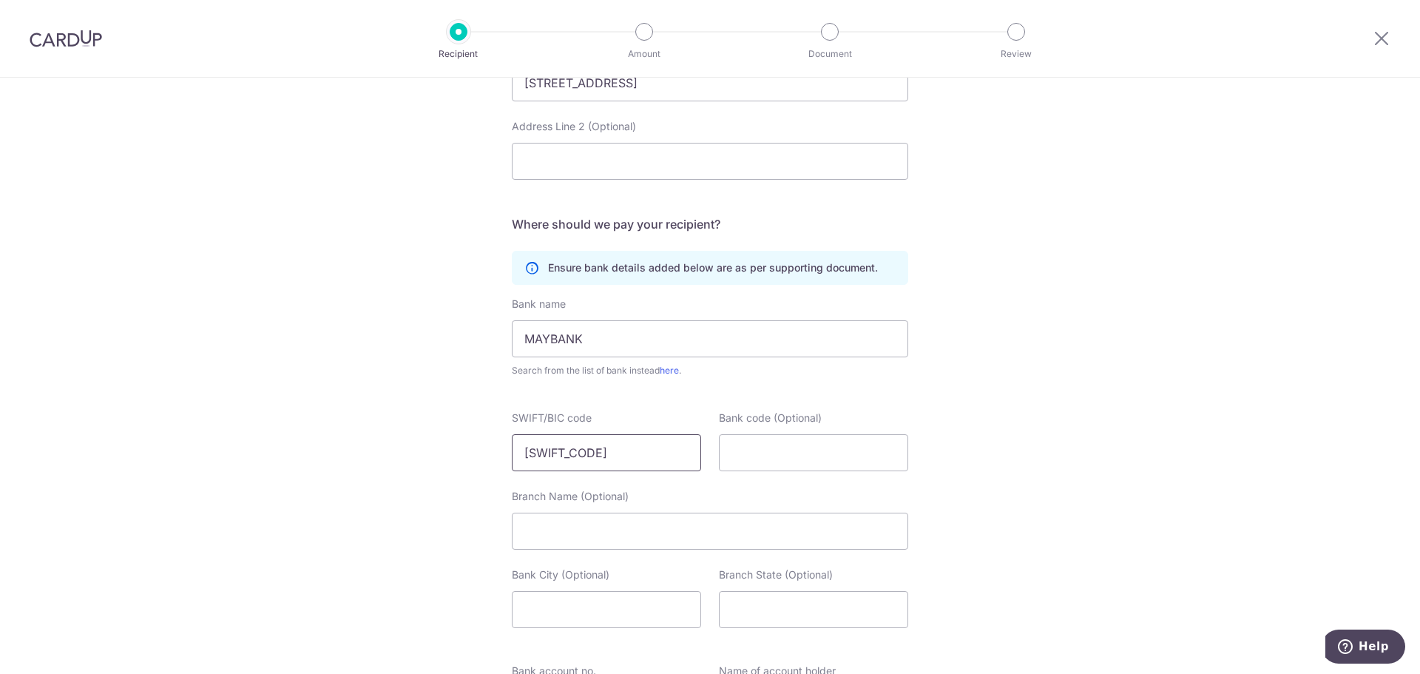
scroll to position [793, 0]
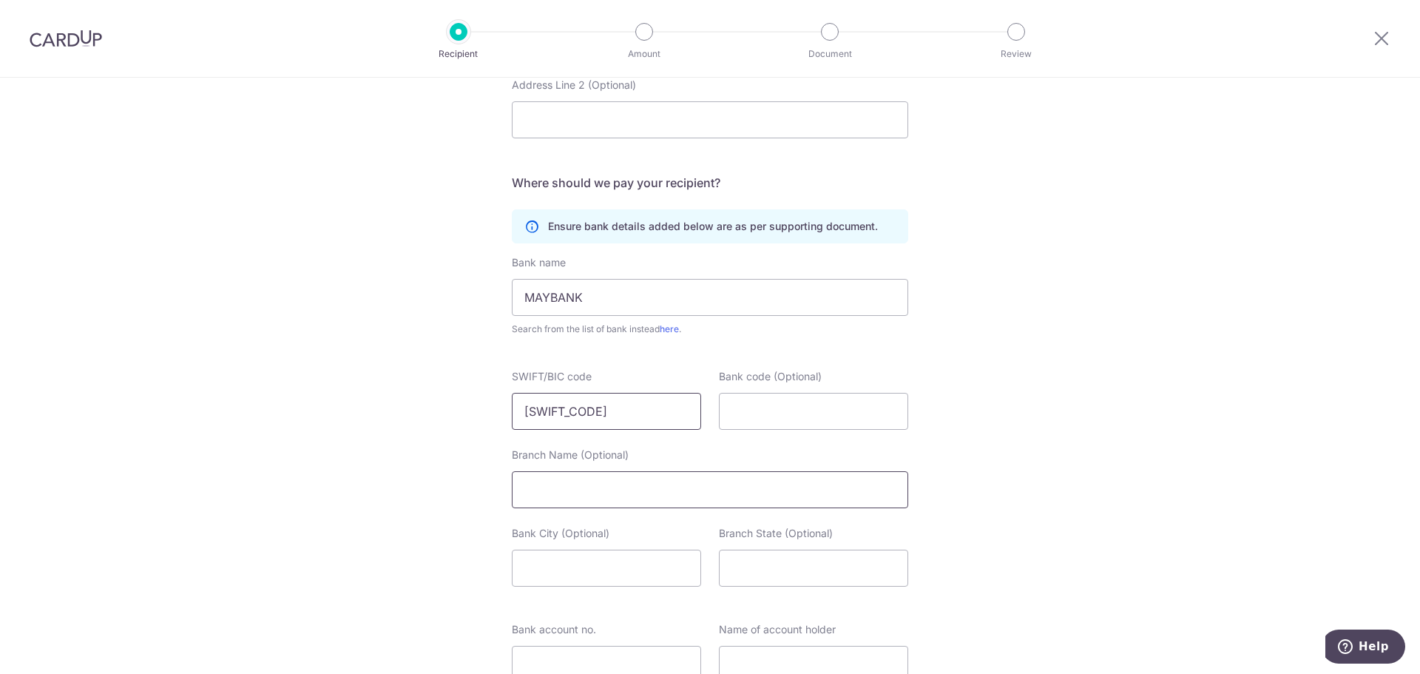
type input "MBBEMYKL"
click at [694, 492] on input "Branch Name (Optional)" at bounding box center [710, 489] width 396 height 37
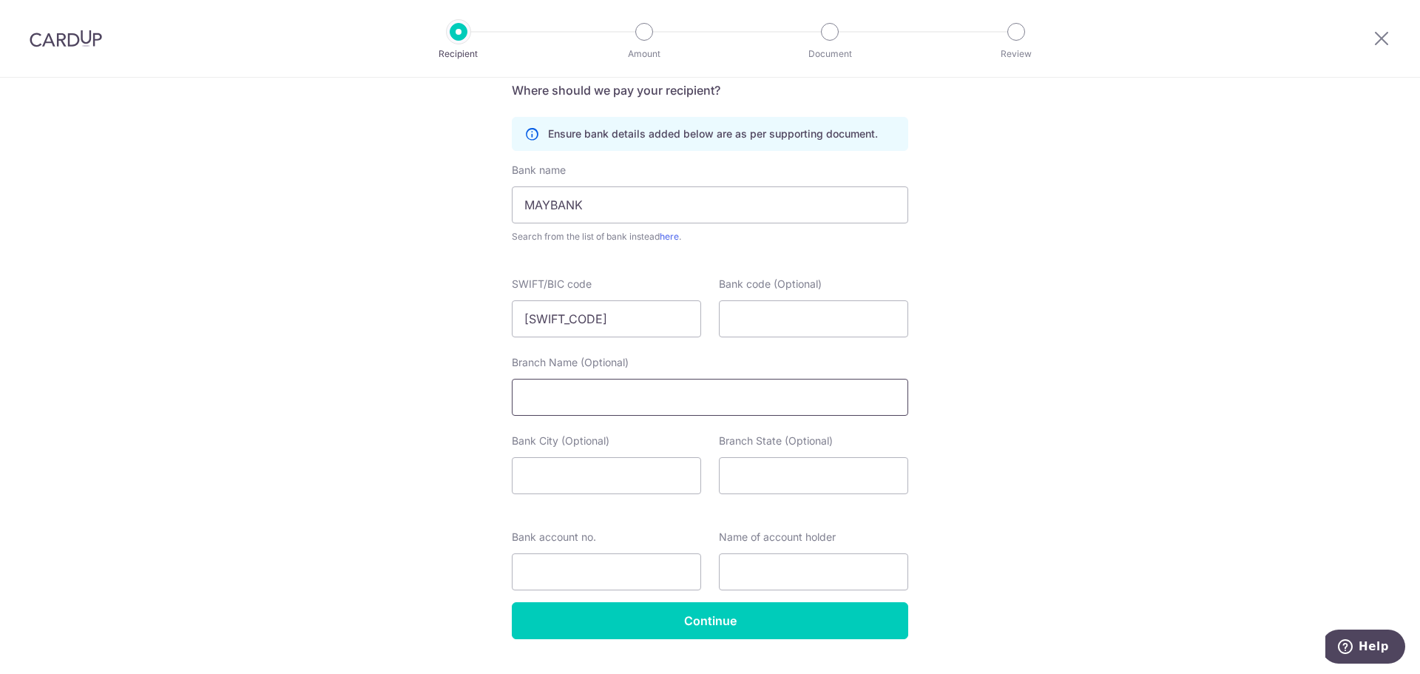
scroll to position [920, 0]
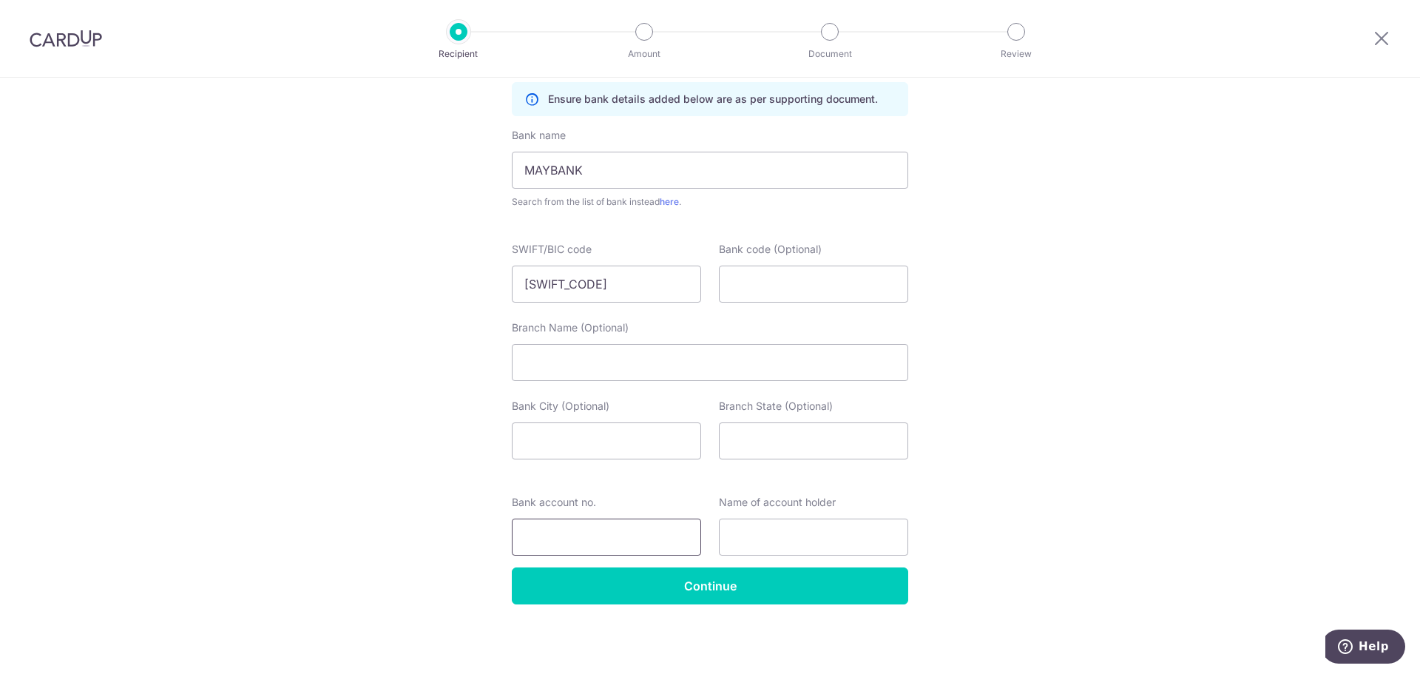
click at [643, 536] on input "Bank account no." at bounding box center [606, 536] width 189 height 37
type input "511216230845"
click at [766, 547] on input "text" at bounding box center [813, 536] width 189 height 37
click at [632, 358] on input "Branch Name (Optional)" at bounding box center [710, 362] width 396 height 37
type input "S"
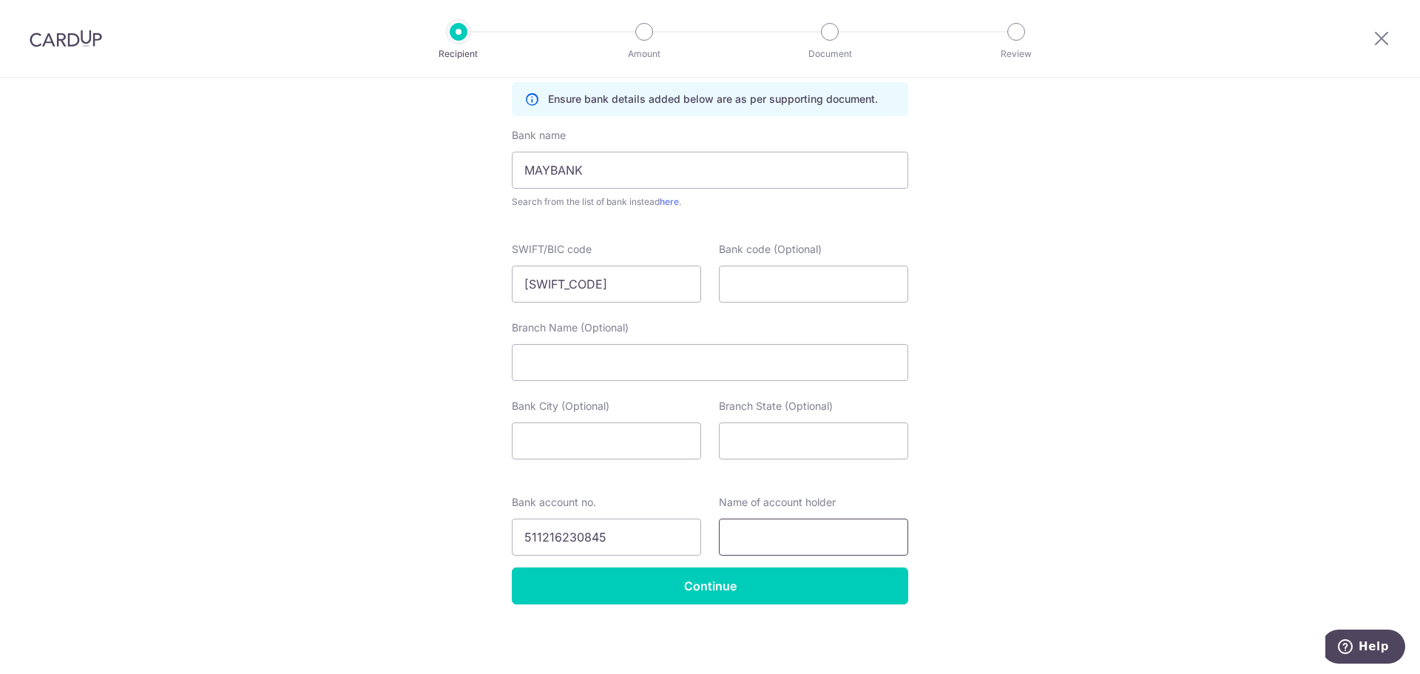
click at [787, 534] on input "text" at bounding box center [813, 536] width 189 height 37
type input "IN ESSE EVENT & DESIGN"
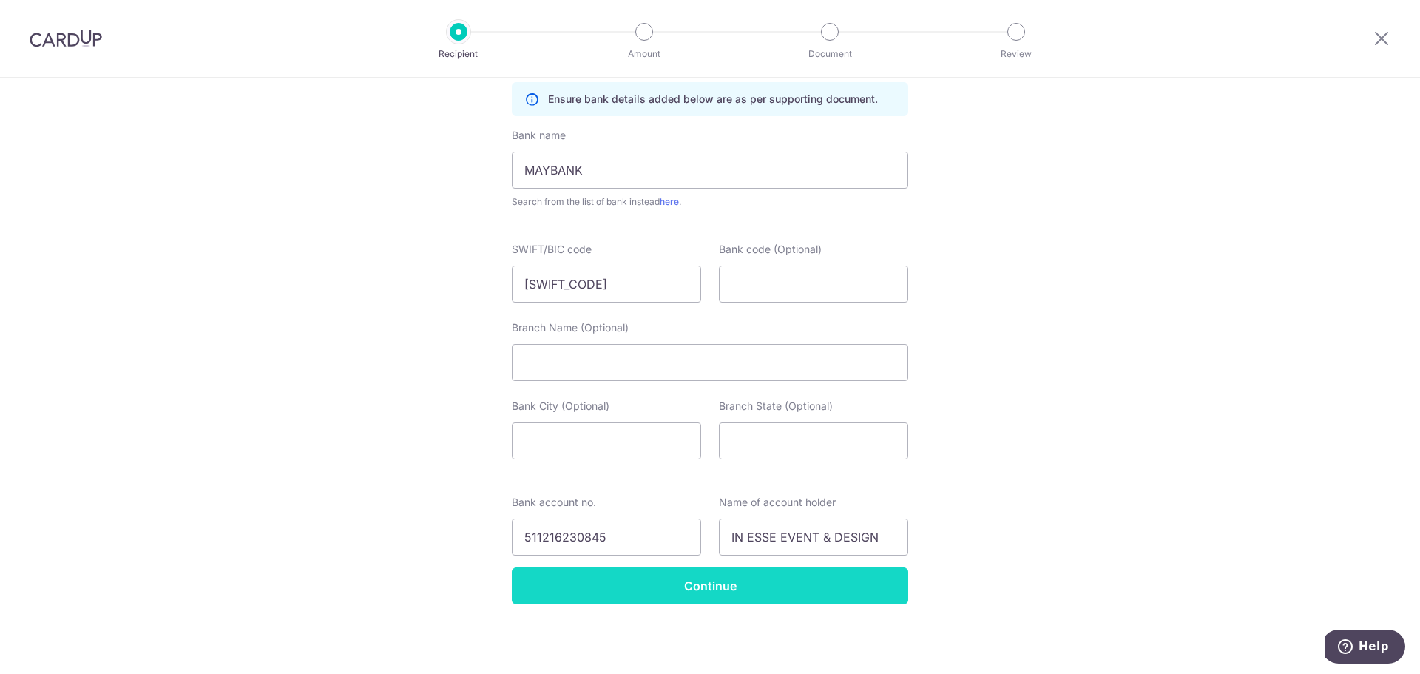
click at [719, 572] on input "Continue" at bounding box center [710, 585] width 396 height 37
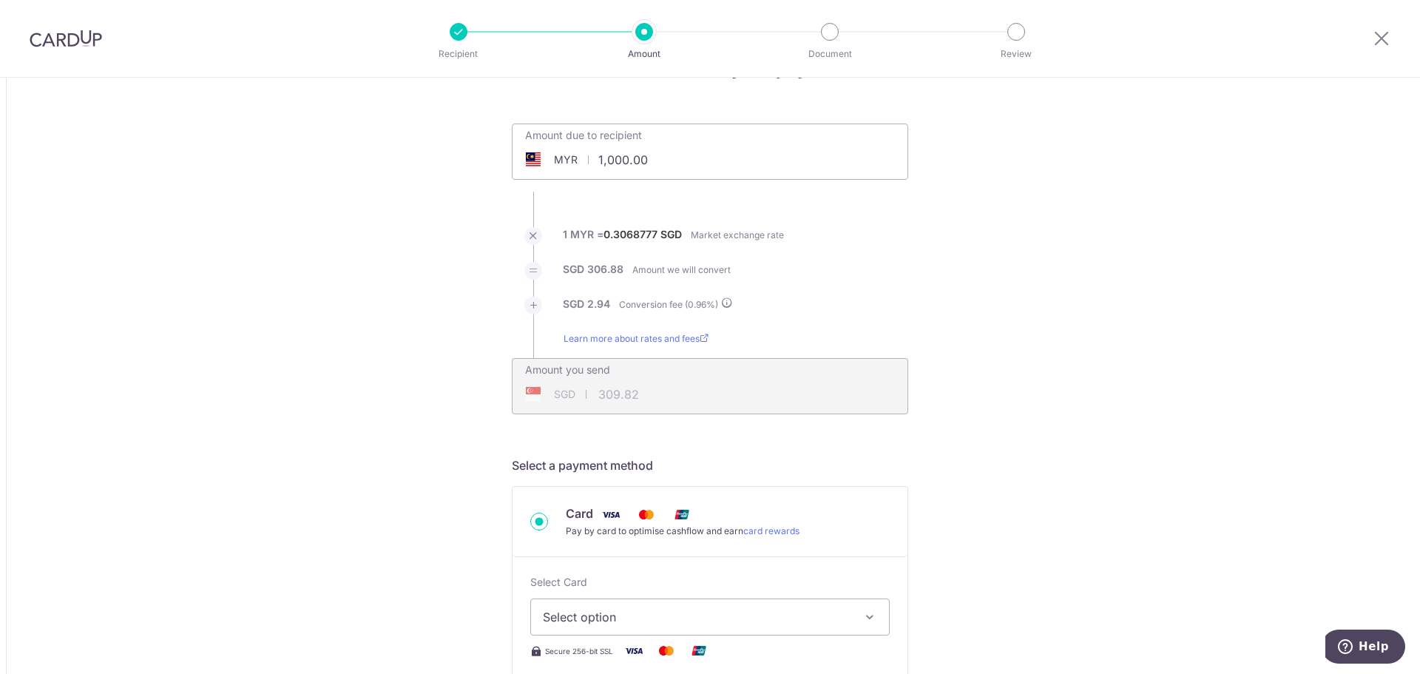
scroll to position [74, 0]
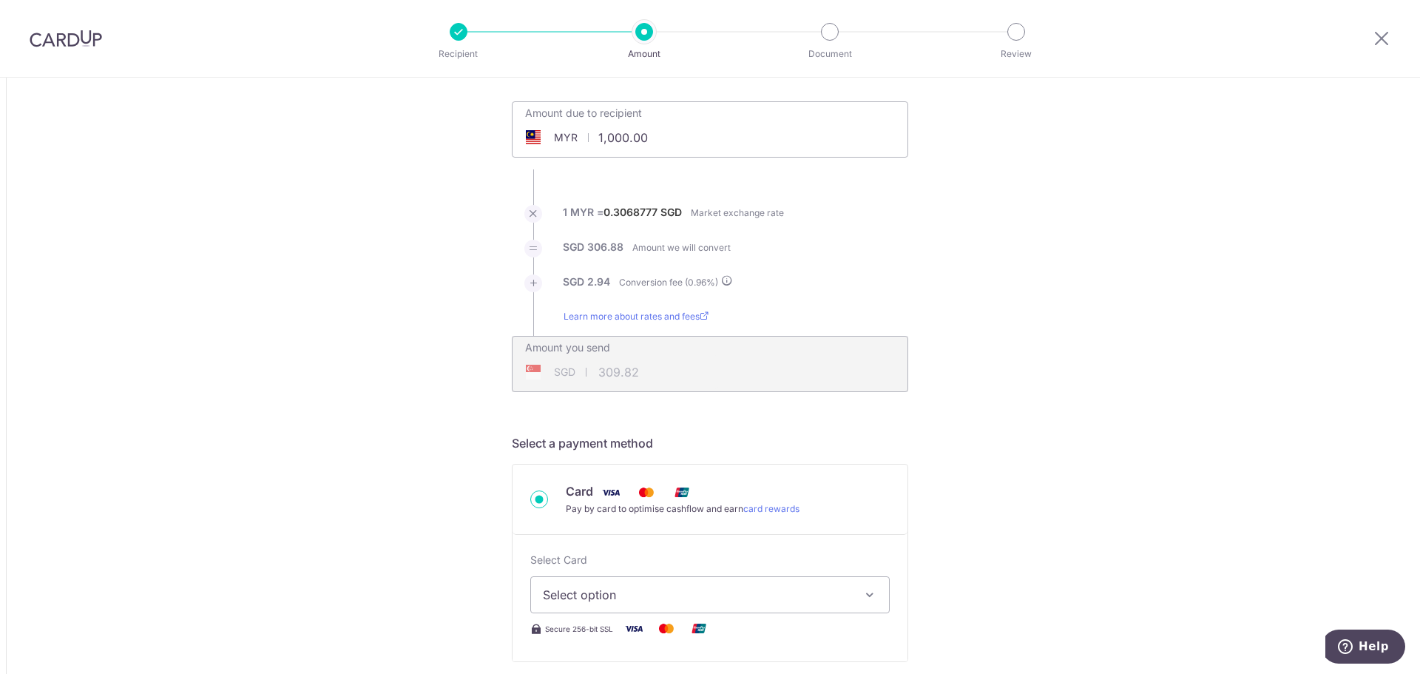
click at [635, 367] on div "SGD 309.82 309.82" at bounding box center [615, 372] width 206 height 34
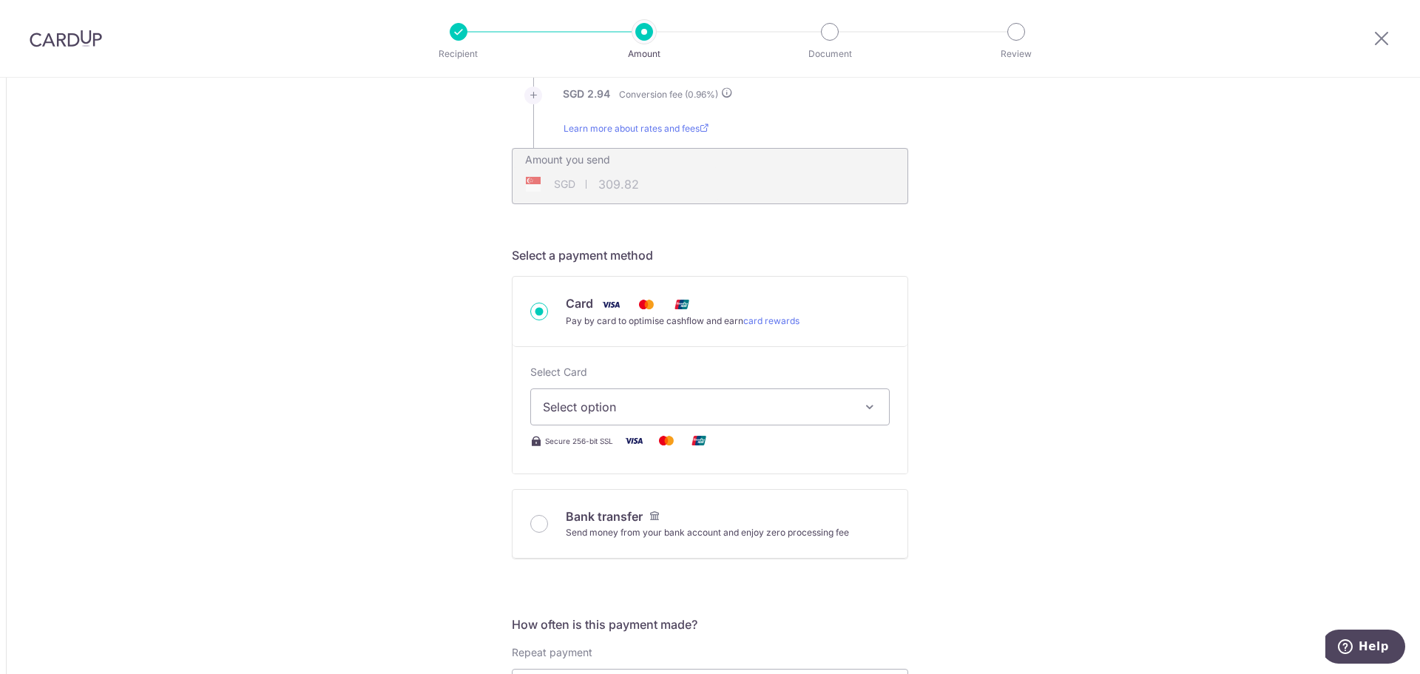
scroll to position [0, 0]
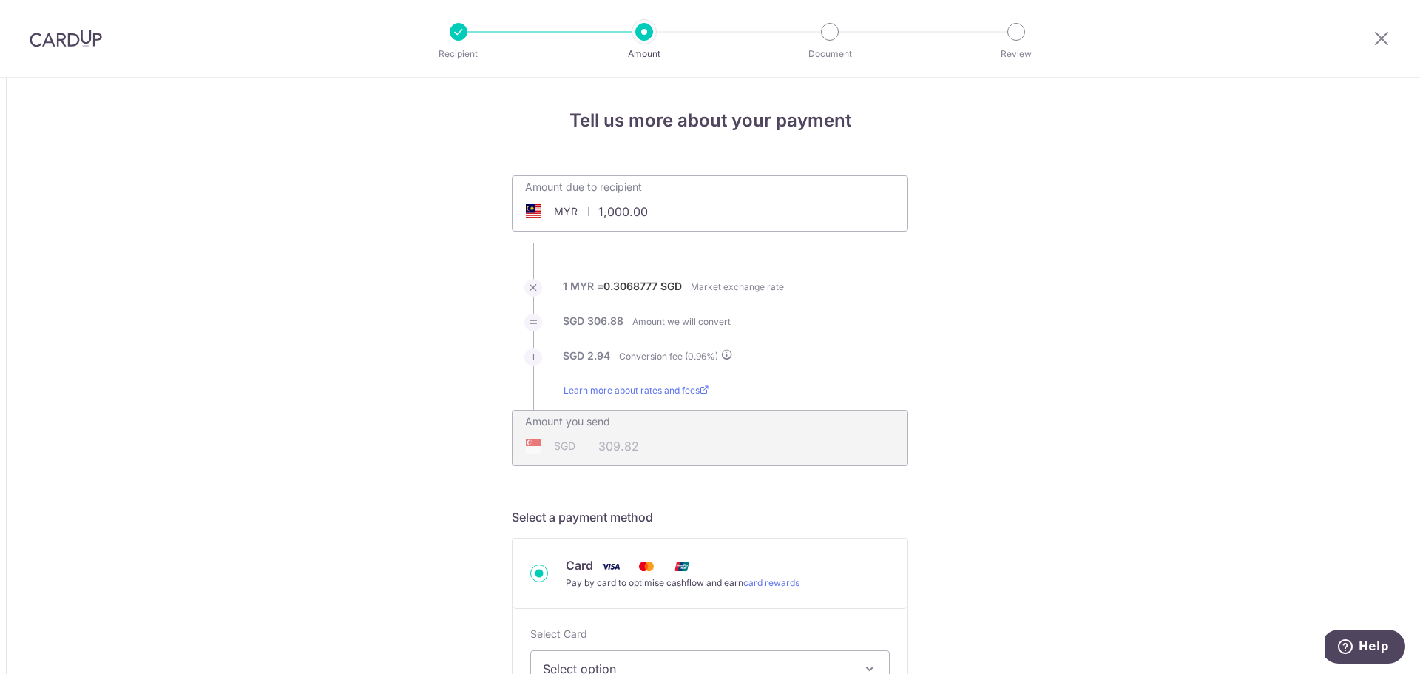
drag, startPoint x: 660, startPoint y: 206, endPoint x: 548, endPoint y: 203, distance: 112.4
click at [548, 203] on input "1,000.00" at bounding box center [626, 211] width 228 height 34
type input "7,000.00"
type input "2,168.82"
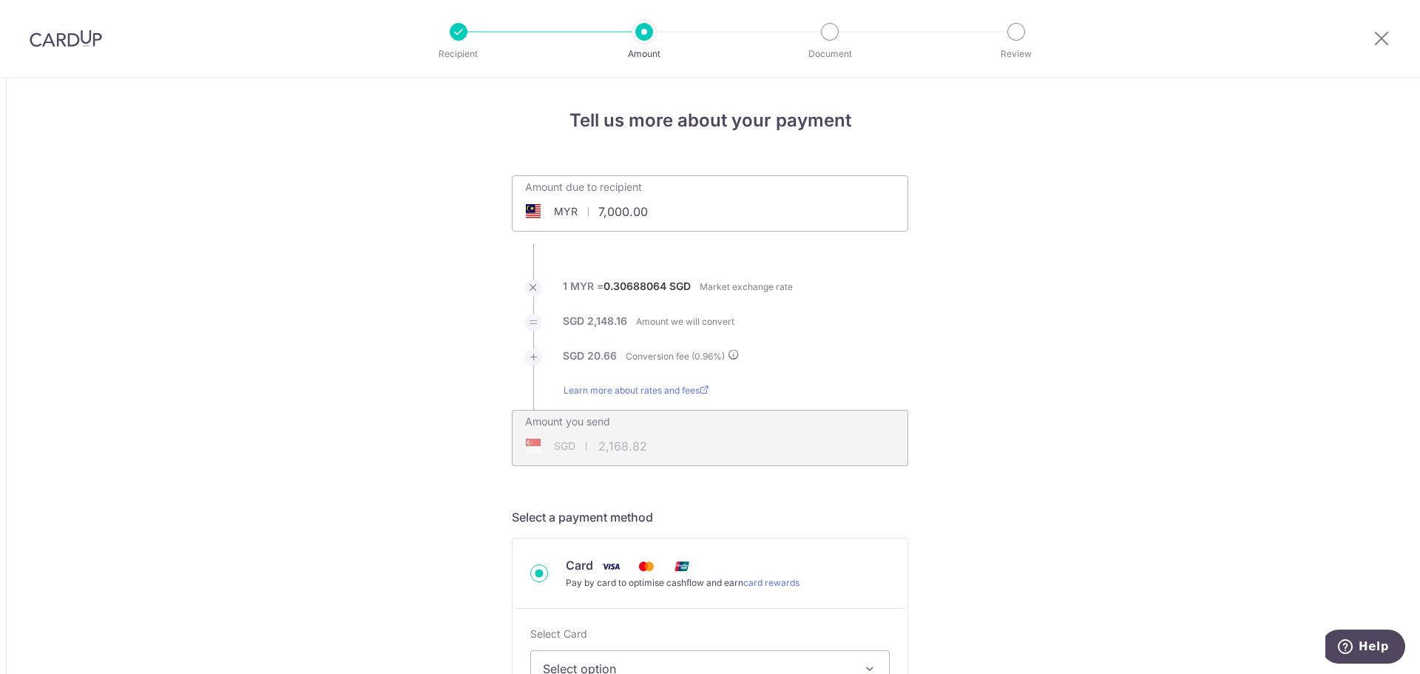
click at [834, 393] on li "Learn more about rates and fees" at bounding box center [710, 396] width 396 height 27
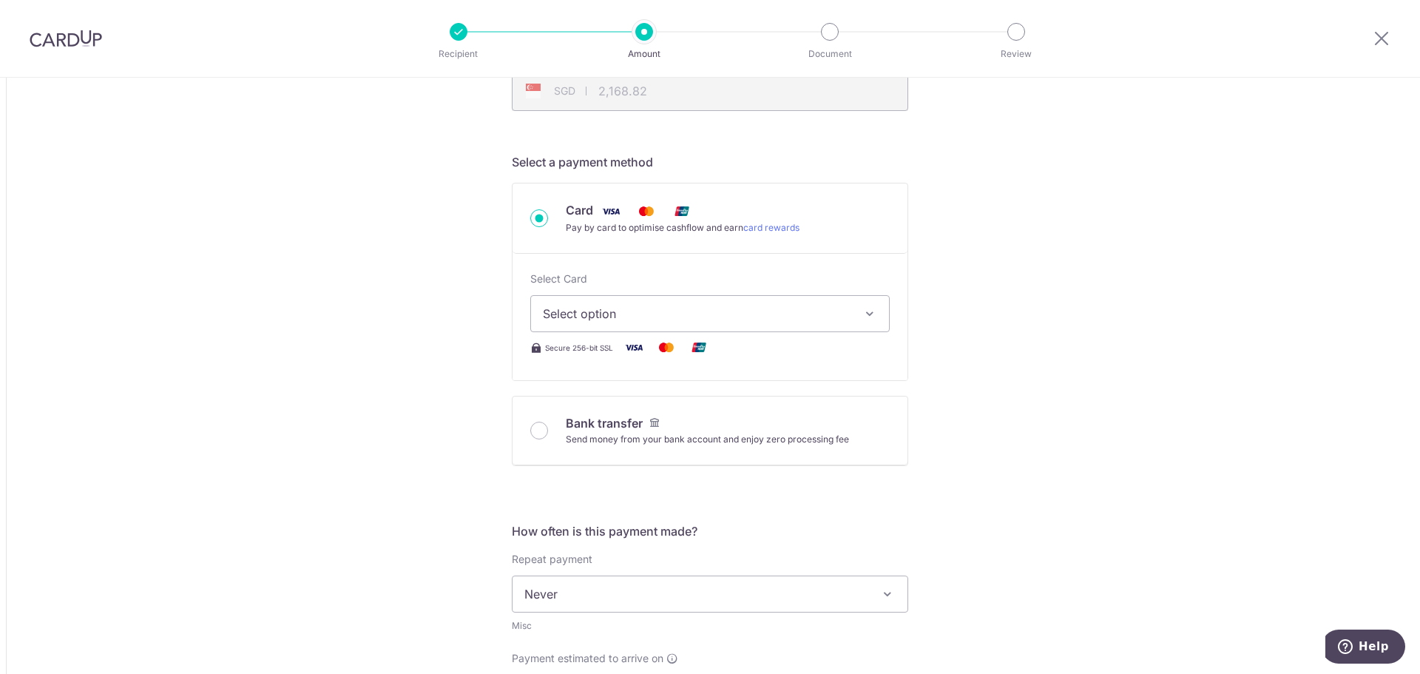
scroll to position [370, 0]
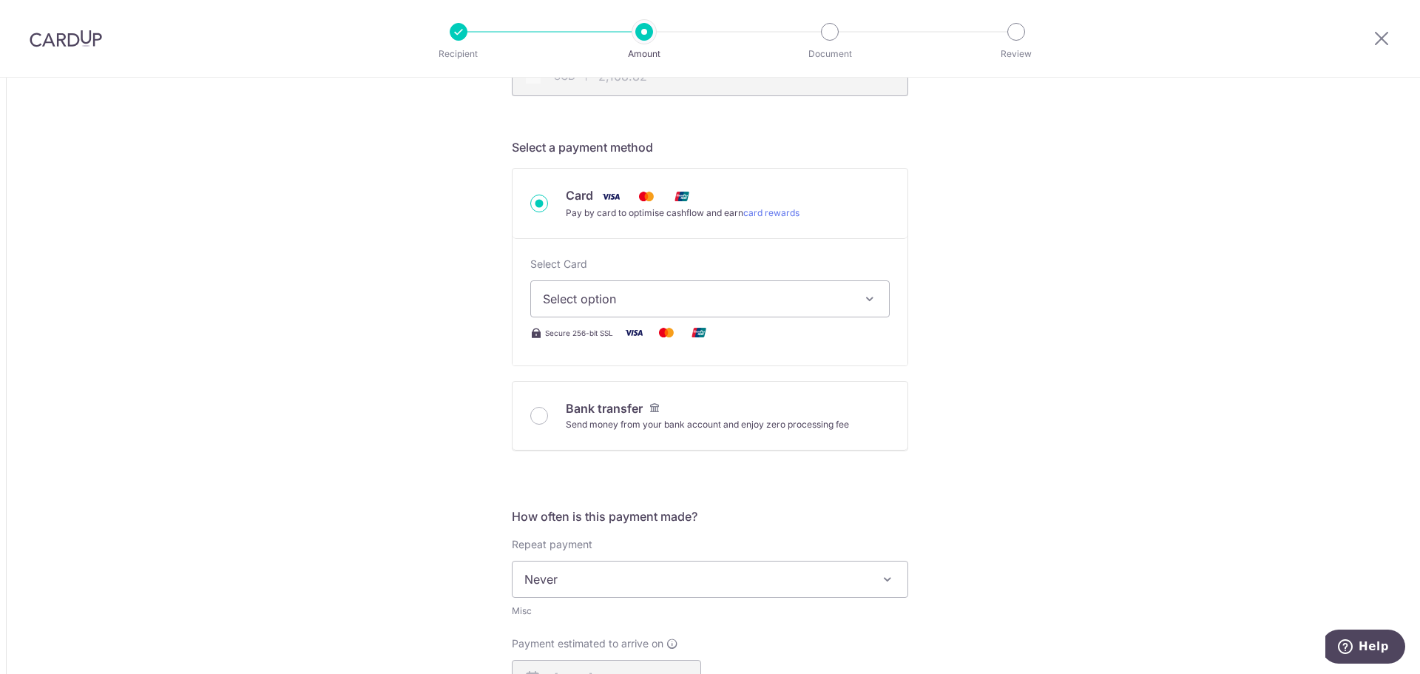
click at [705, 308] on span "Select option" at bounding box center [697, 299] width 308 height 18
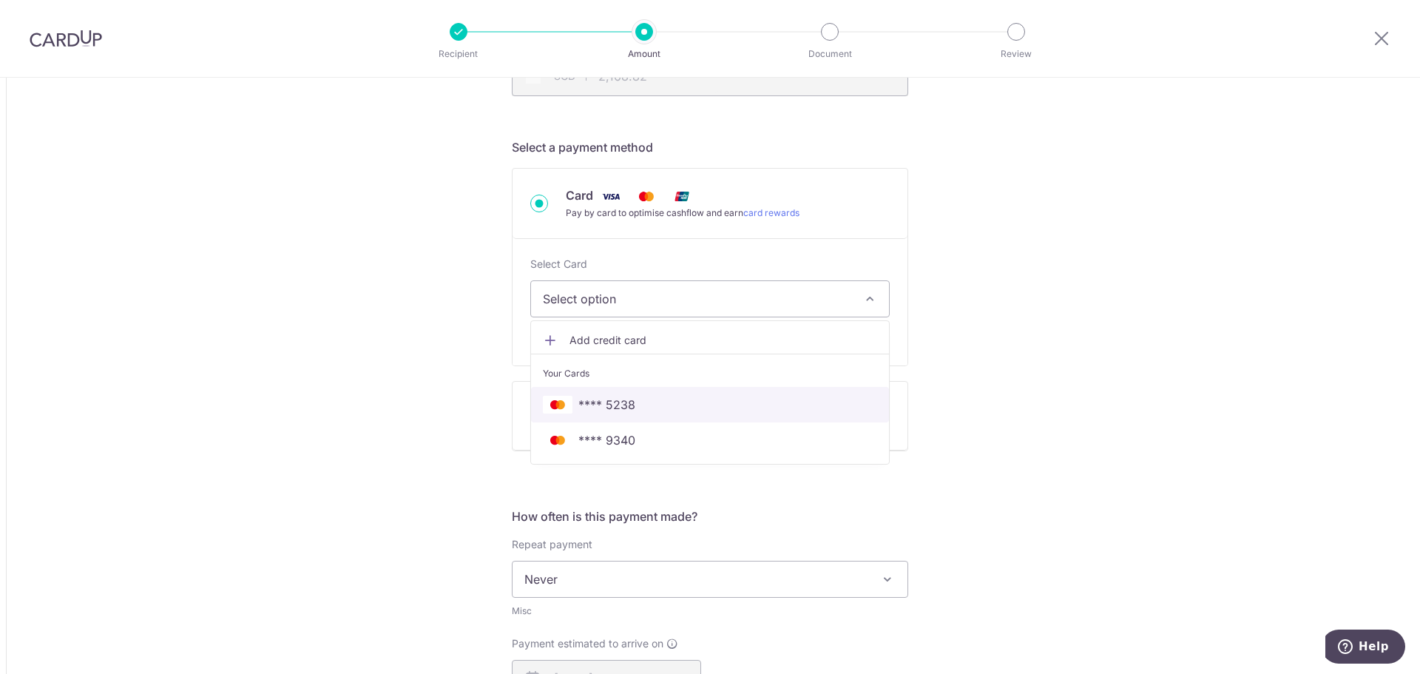
click at [632, 401] on span "**** 5238" at bounding box center [710, 405] width 334 height 18
type input "7,000.00"
type input "2,168.58"
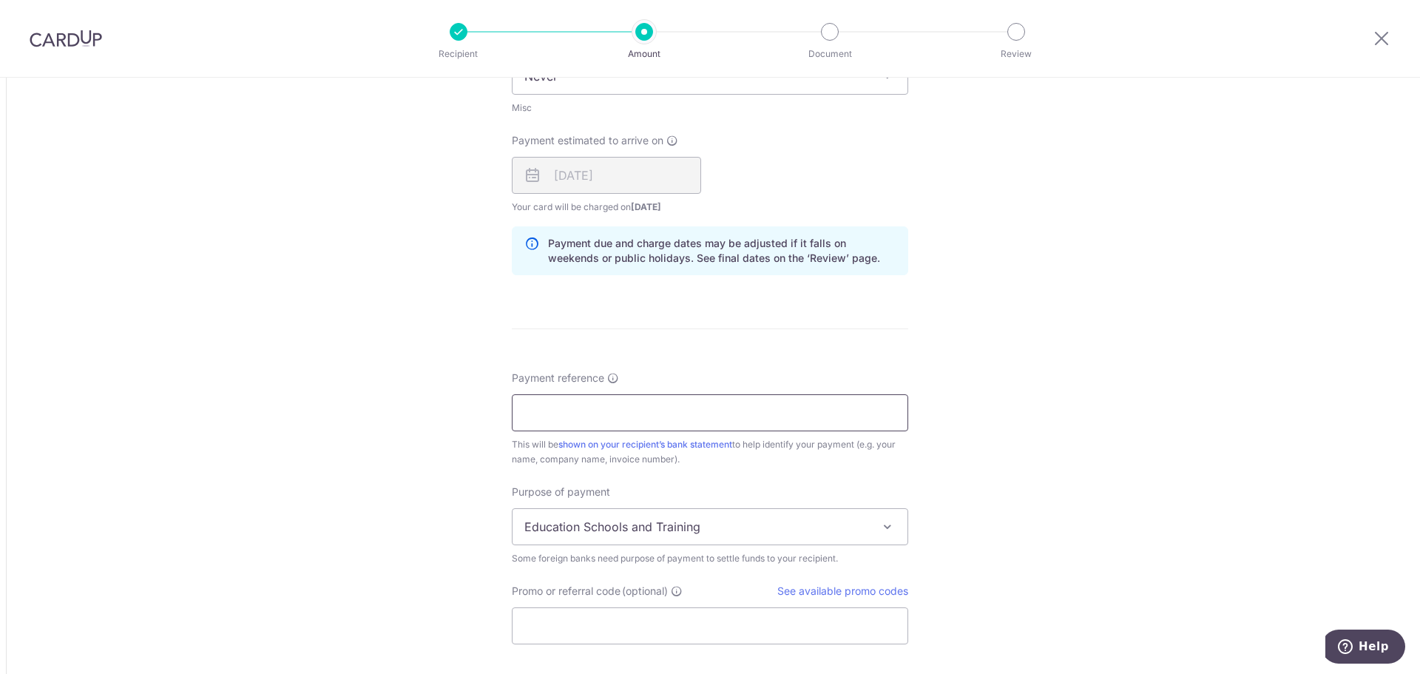
scroll to position [887, 0]
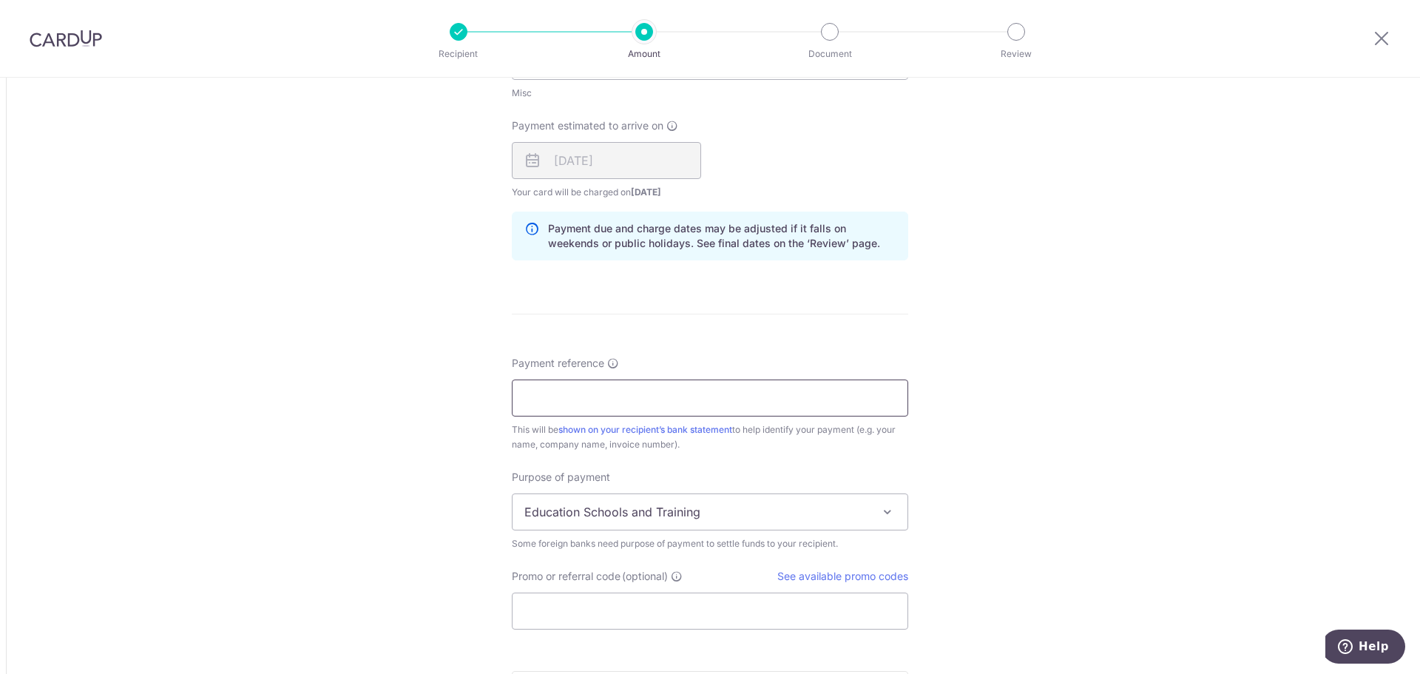
click at [632, 394] on input "Payment reference" at bounding box center [710, 397] width 396 height 37
click at [665, 320] on form "Amount due to recipient MYR 7,000.00 7000 1 MYR = 0.30684657 SGD Market exchang…" at bounding box center [710, 77] width 396 height 1578
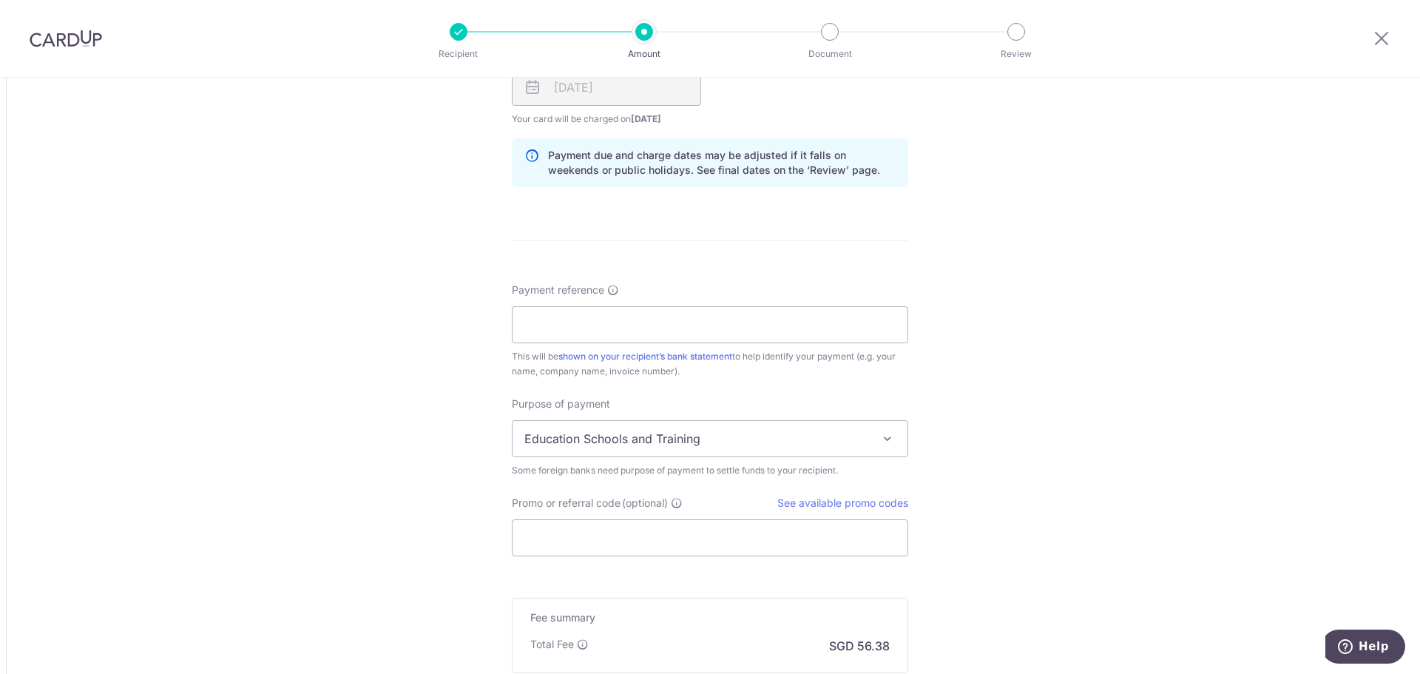
scroll to position [961, 0]
click at [660, 325] on input "Payment reference" at bounding box center [710, 323] width 396 height 37
click at [662, 325] on input "Payment reference" at bounding box center [710, 323] width 396 height 37
type input "Alvin & Rachel 2 November 2025"
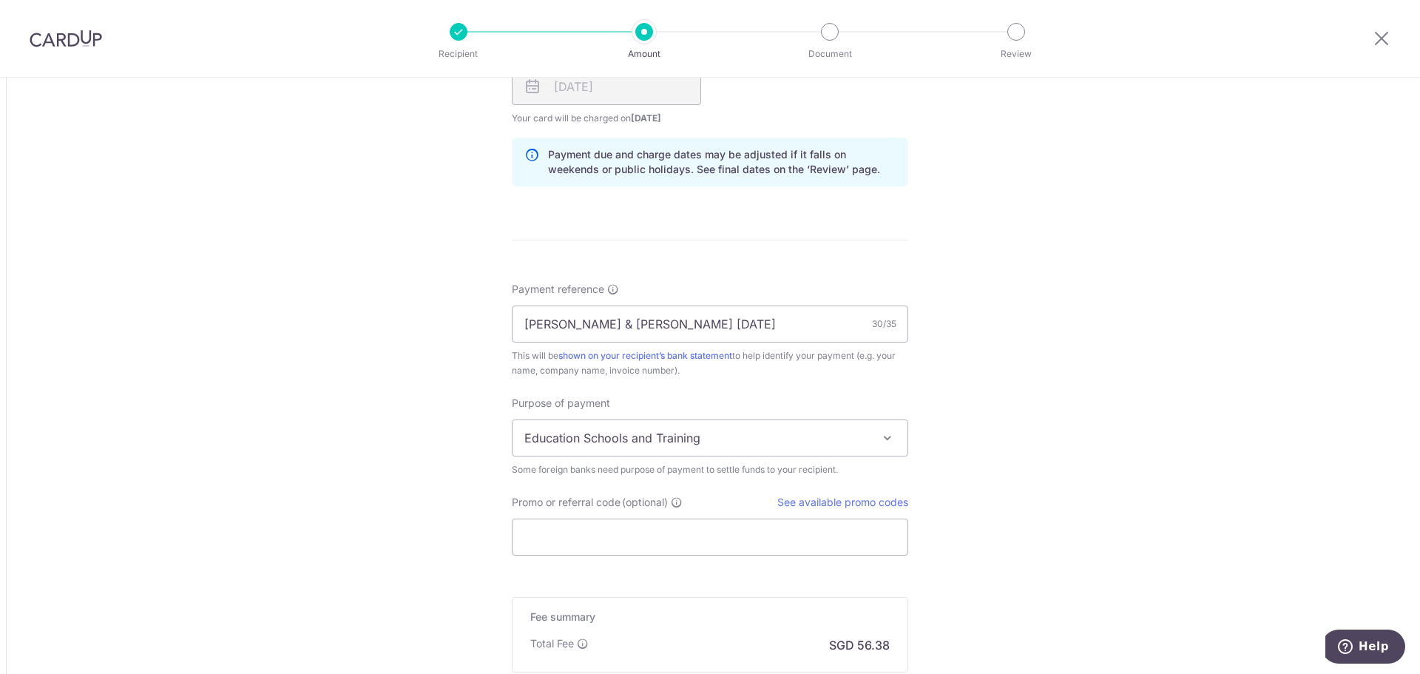
click at [584, 442] on span "Education Schools and Training" at bounding box center [709, 437] width 395 height 35
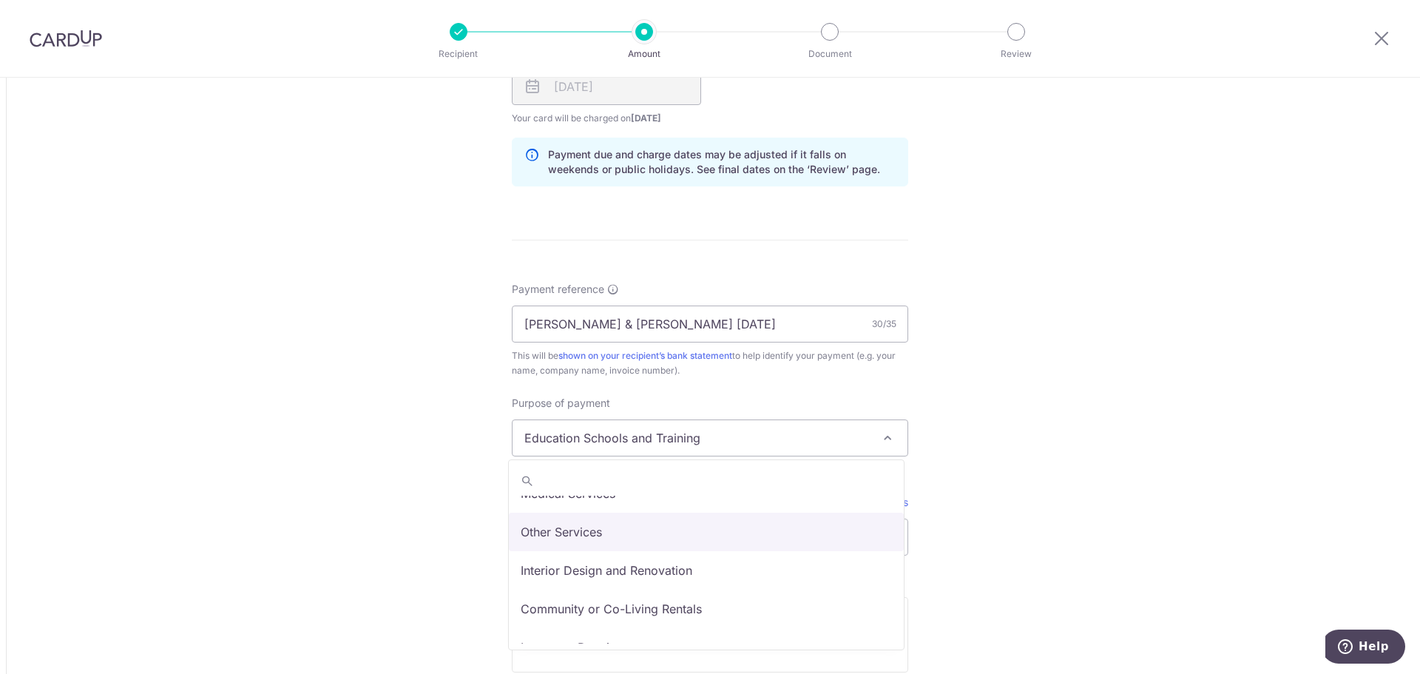
scroll to position [121, 0]
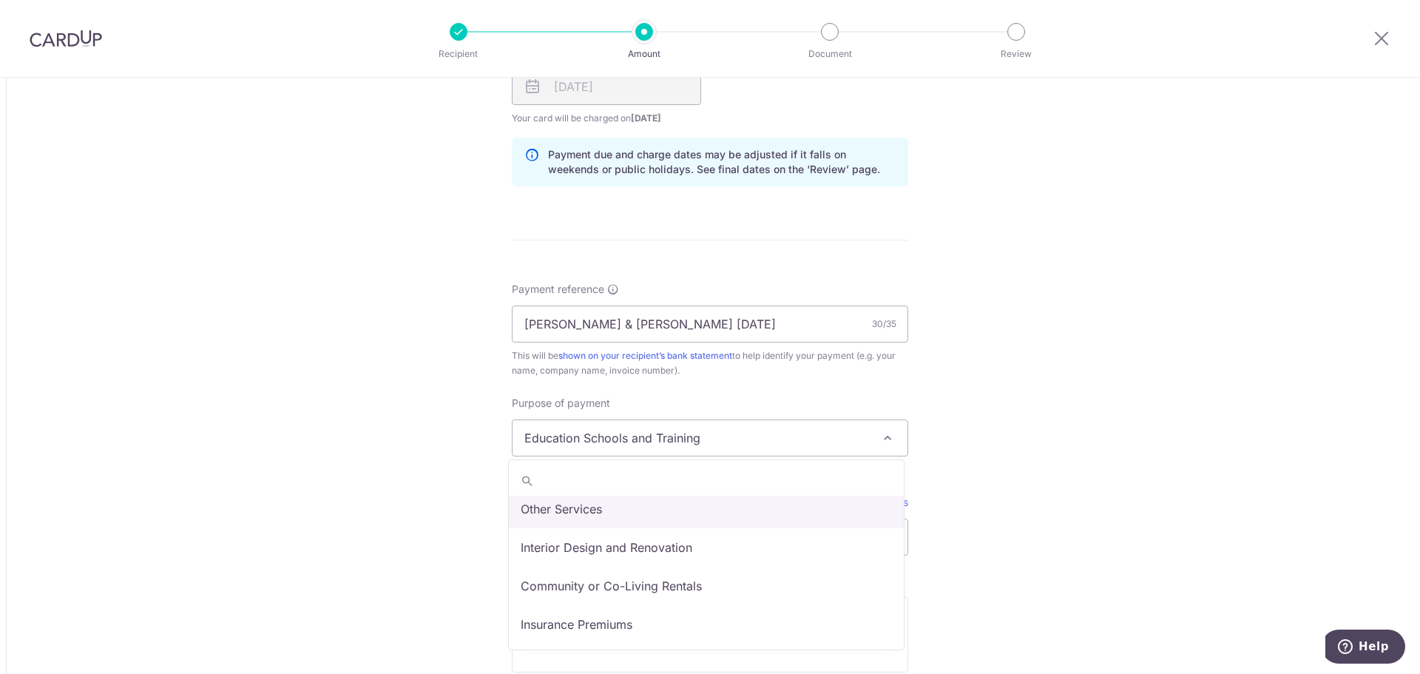
select select "Other Services"
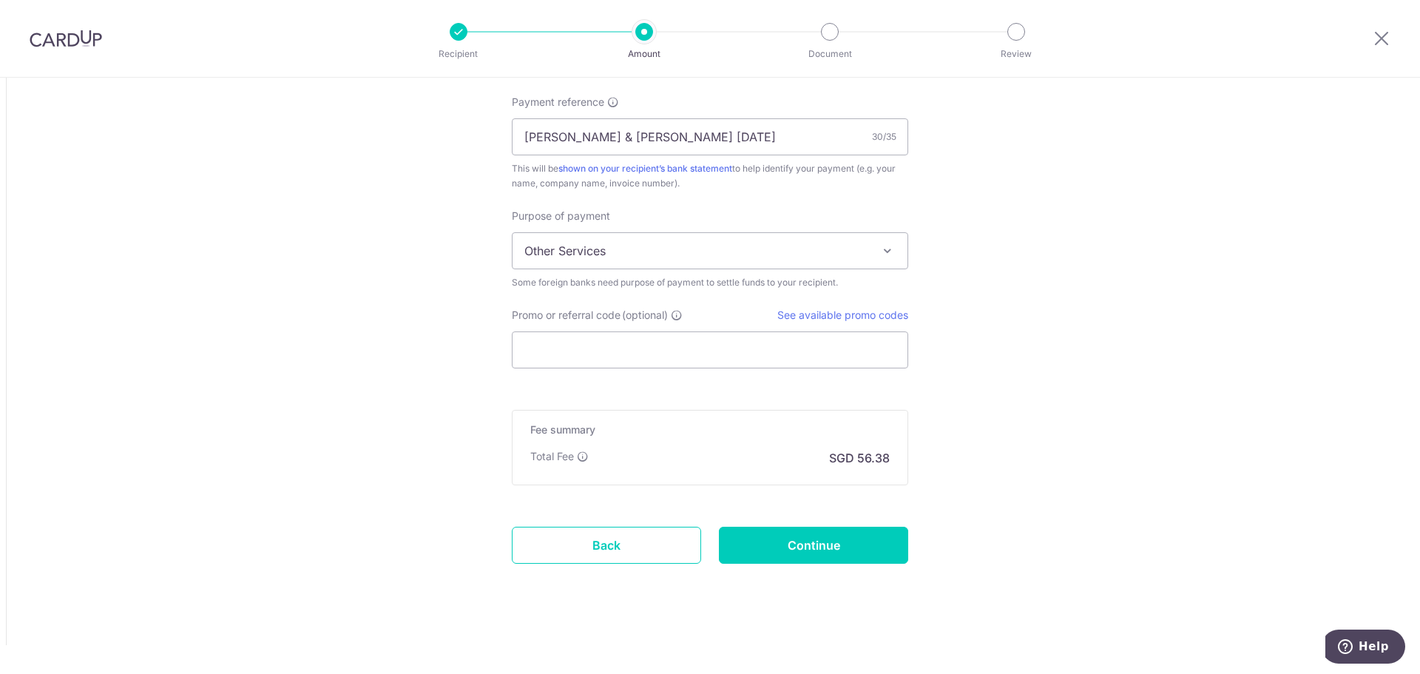
scroll to position [1149, 0]
click at [829, 319] on link "See available promo codes" at bounding box center [842, 314] width 131 height 13
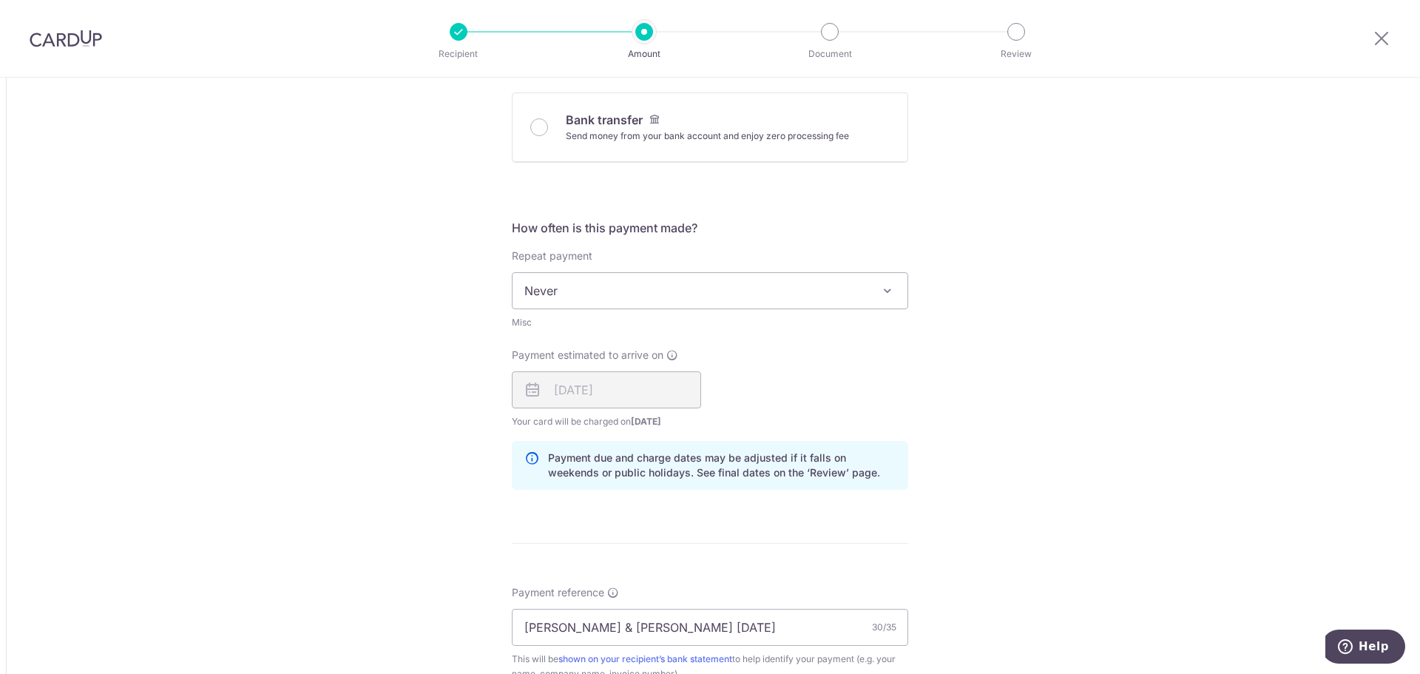
scroll to position [887, 0]
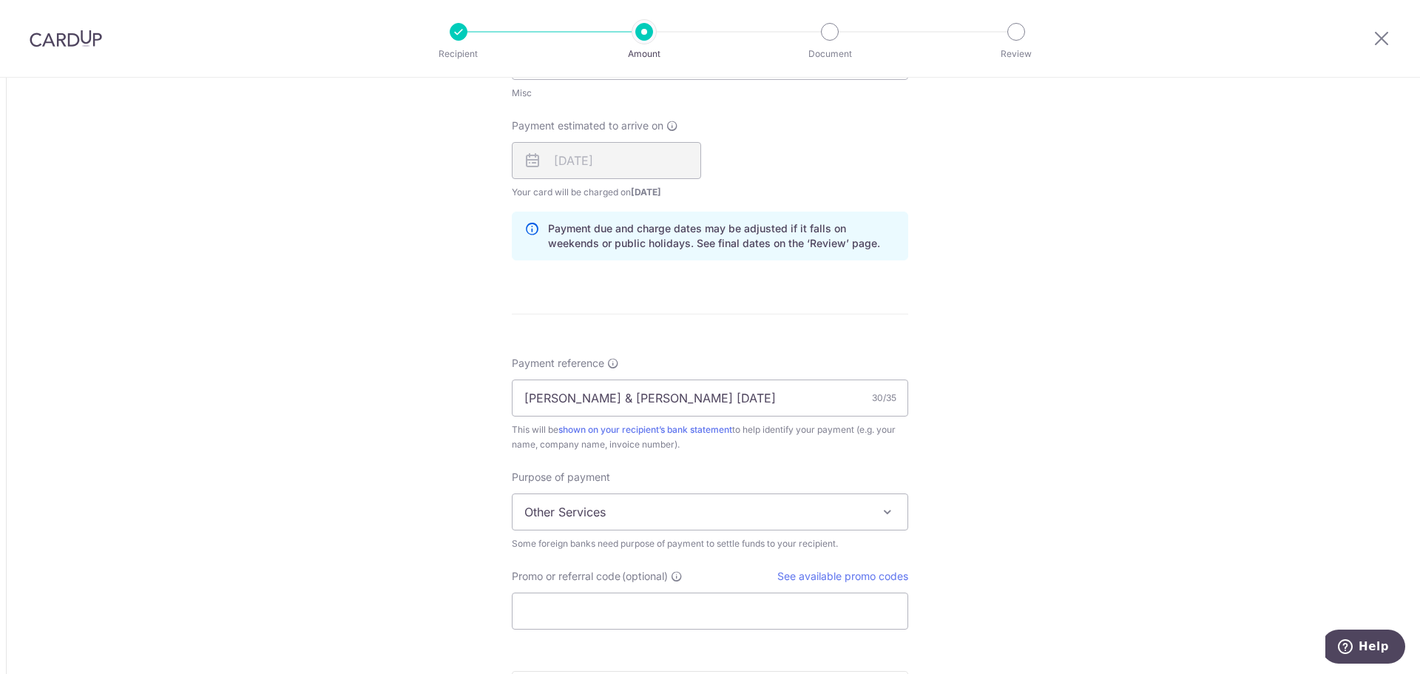
type input "7,000.00"
type input "2,168.52"
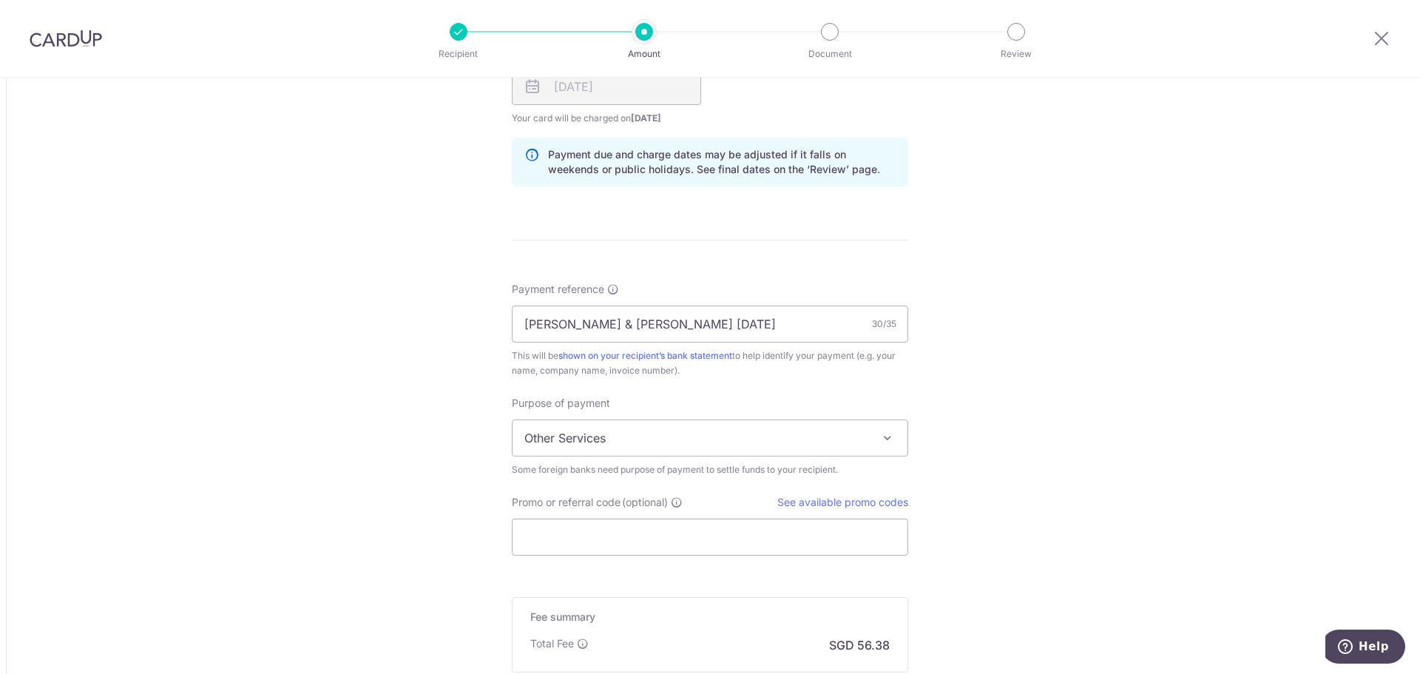
scroll to position [1149, 0]
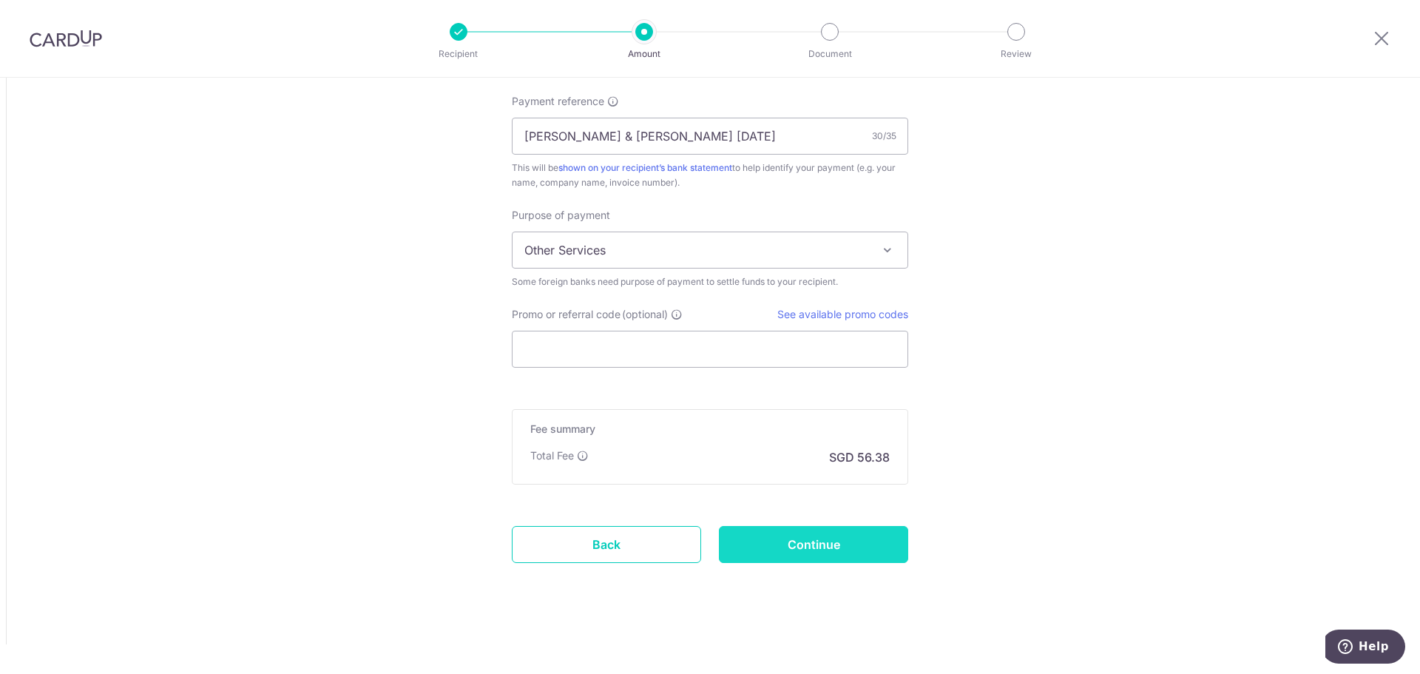
click at [833, 544] on input "Continue" at bounding box center [813, 544] width 189 height 37
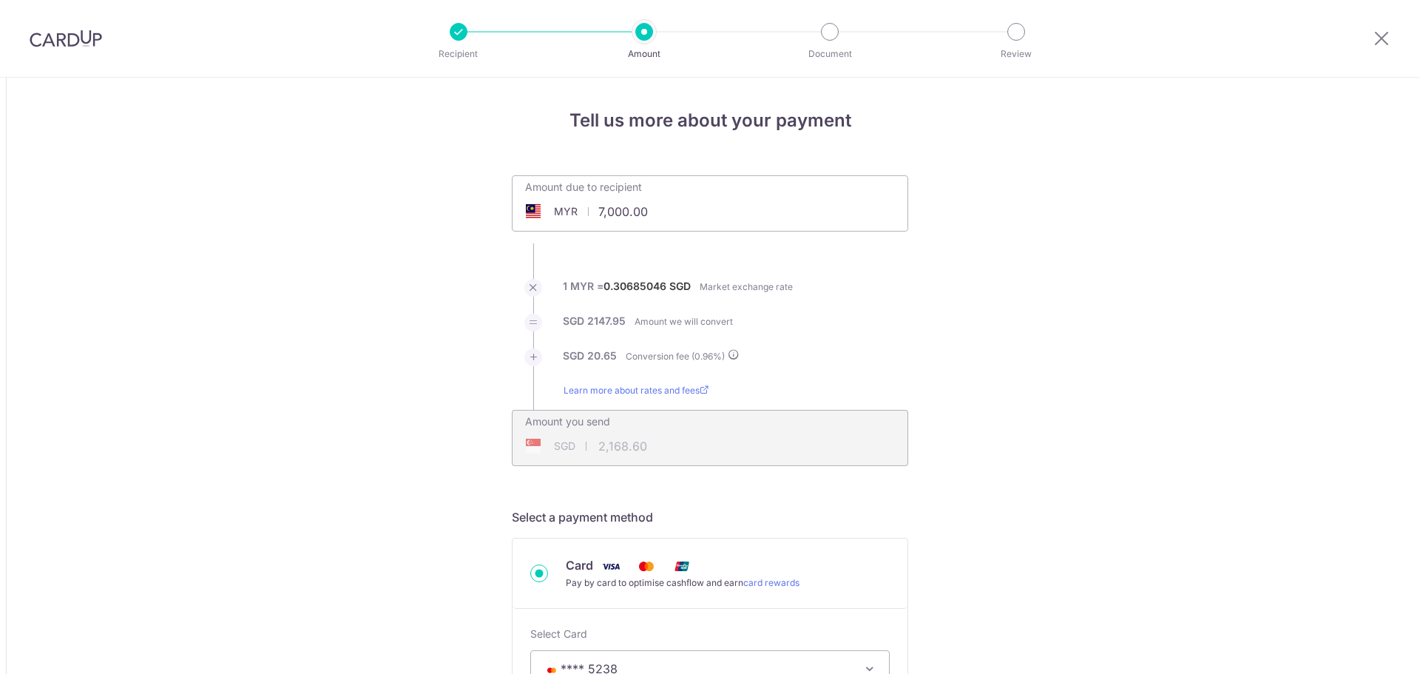
scroll to position [1170, 0]
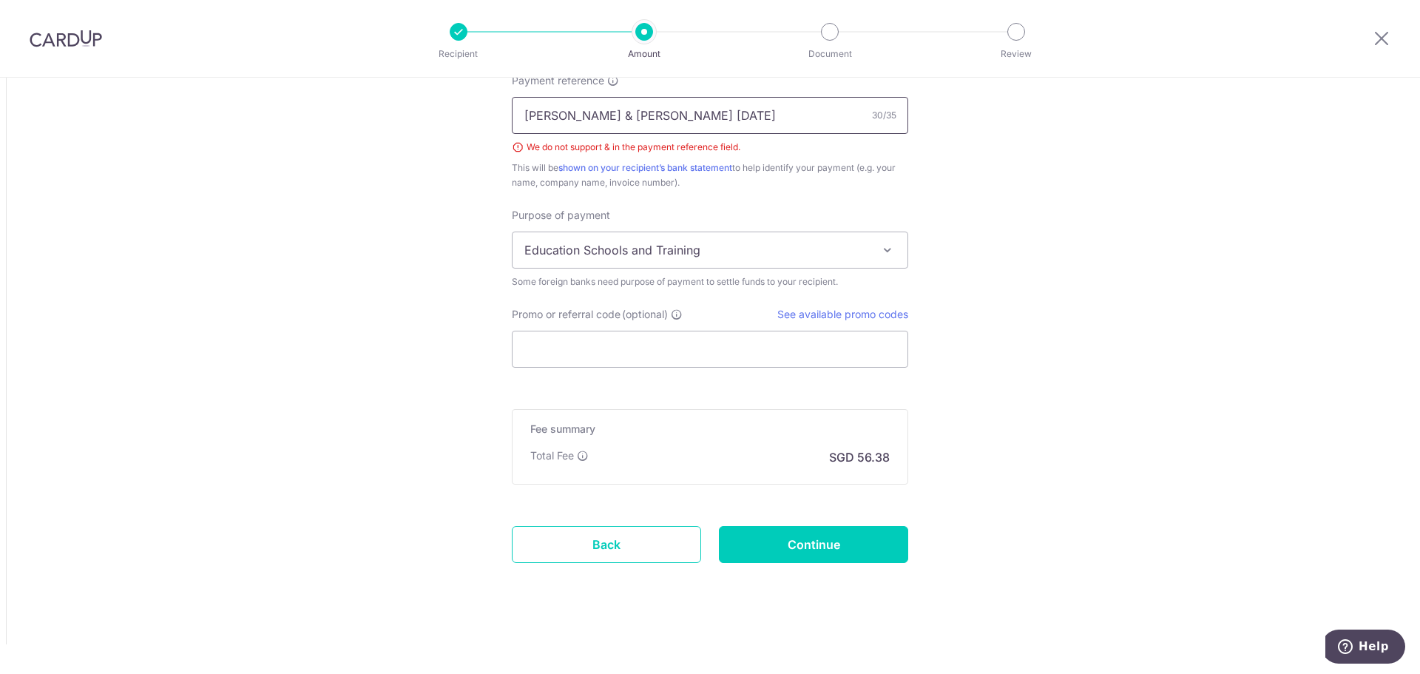
click at [556, 112] on input "Alvin & Rachel 2 November 2025" at bounding box center [710, 115] width 396 height 37
type input "Alvin Rachel 2 November 2025"
drag, startPoint x: 792, startPoint y: 540, endPoint x: 923, endPoint y: 317, distance: 259.2
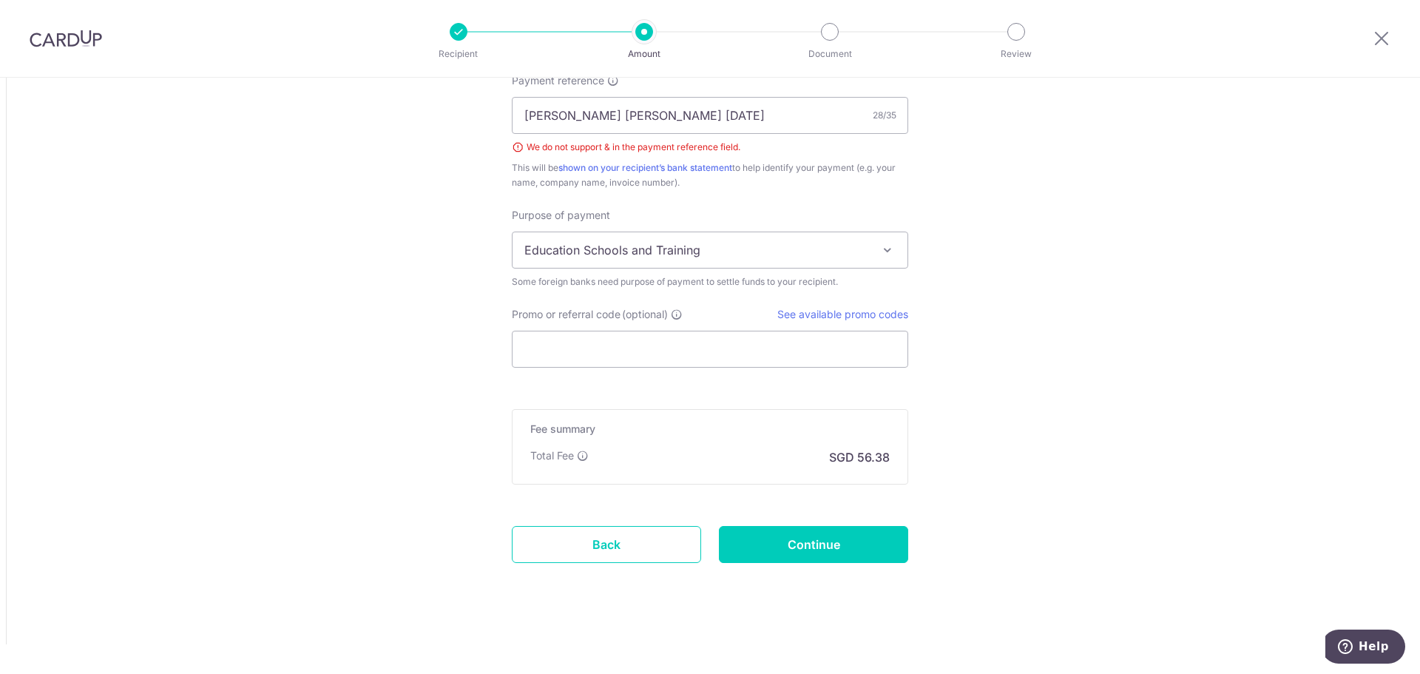
click at [878, 248] on span at bounding box center [887, 250] width 18 height 18
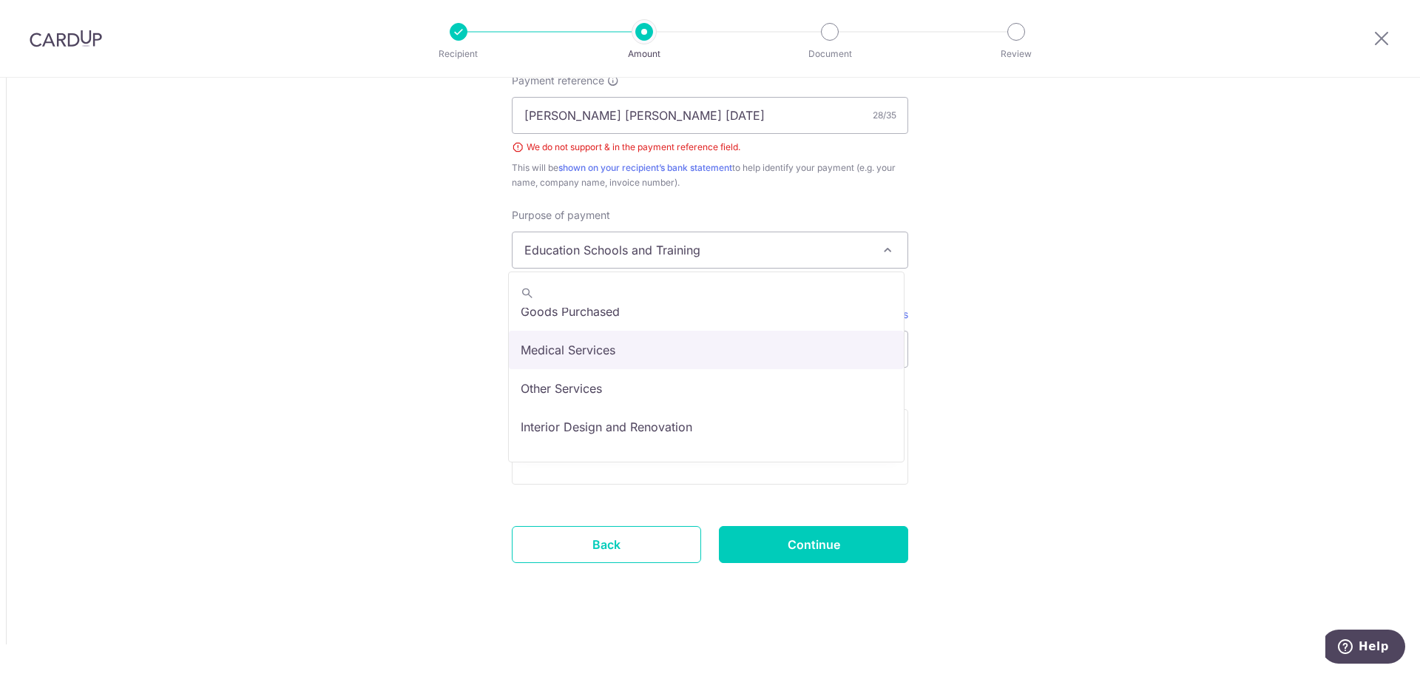
scroll to position [121, 0]
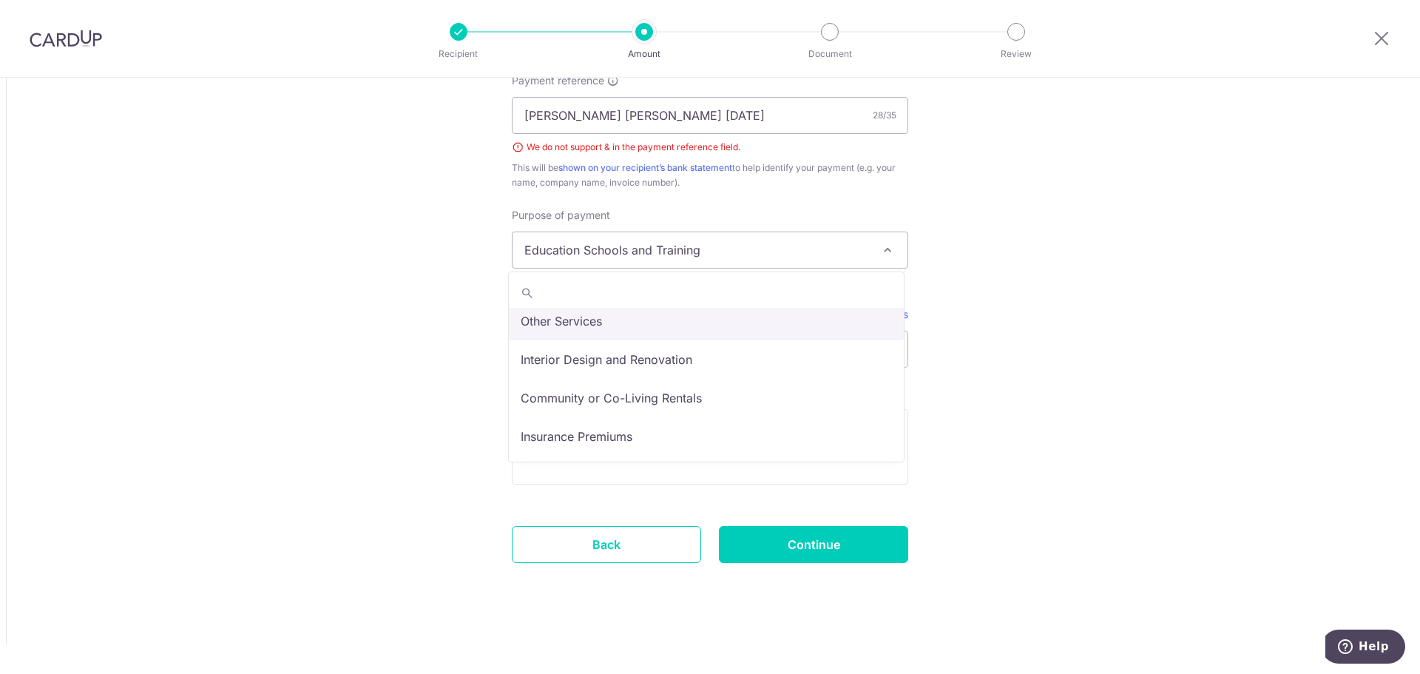
select select "Other Services"
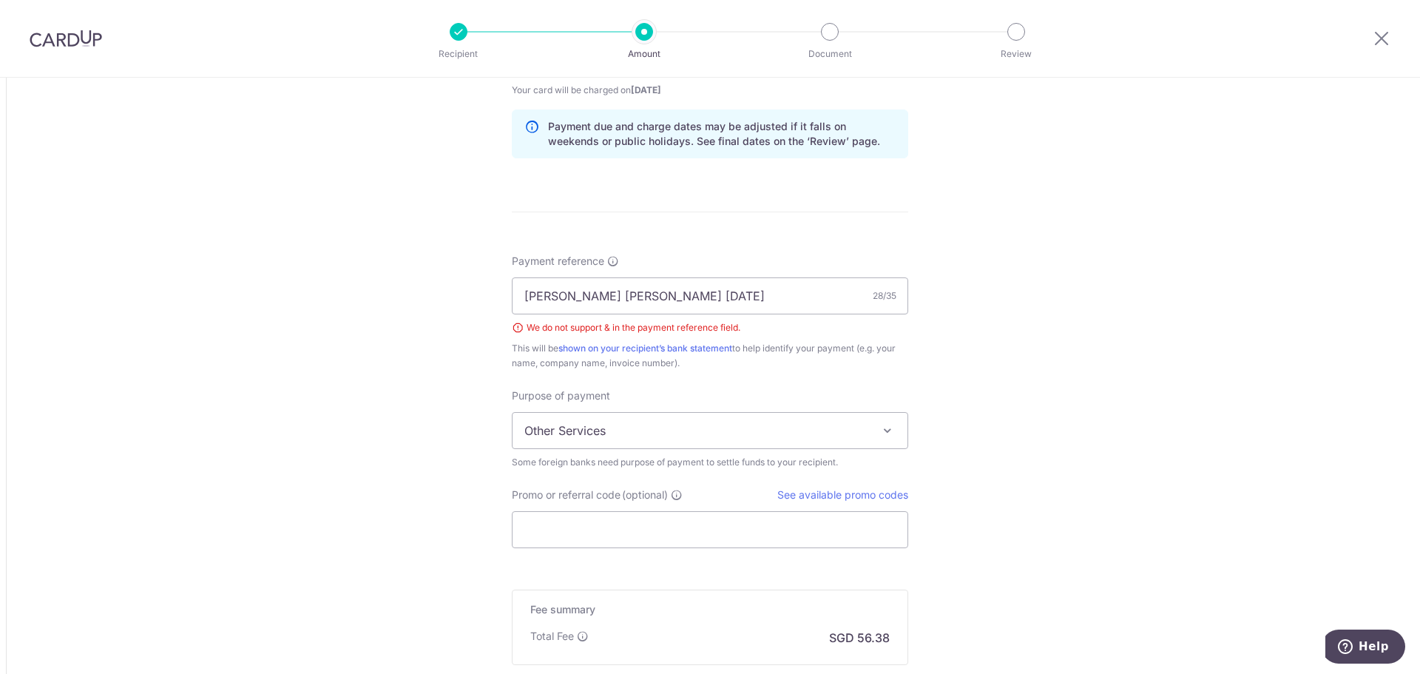
scroll to position [1170, 0]
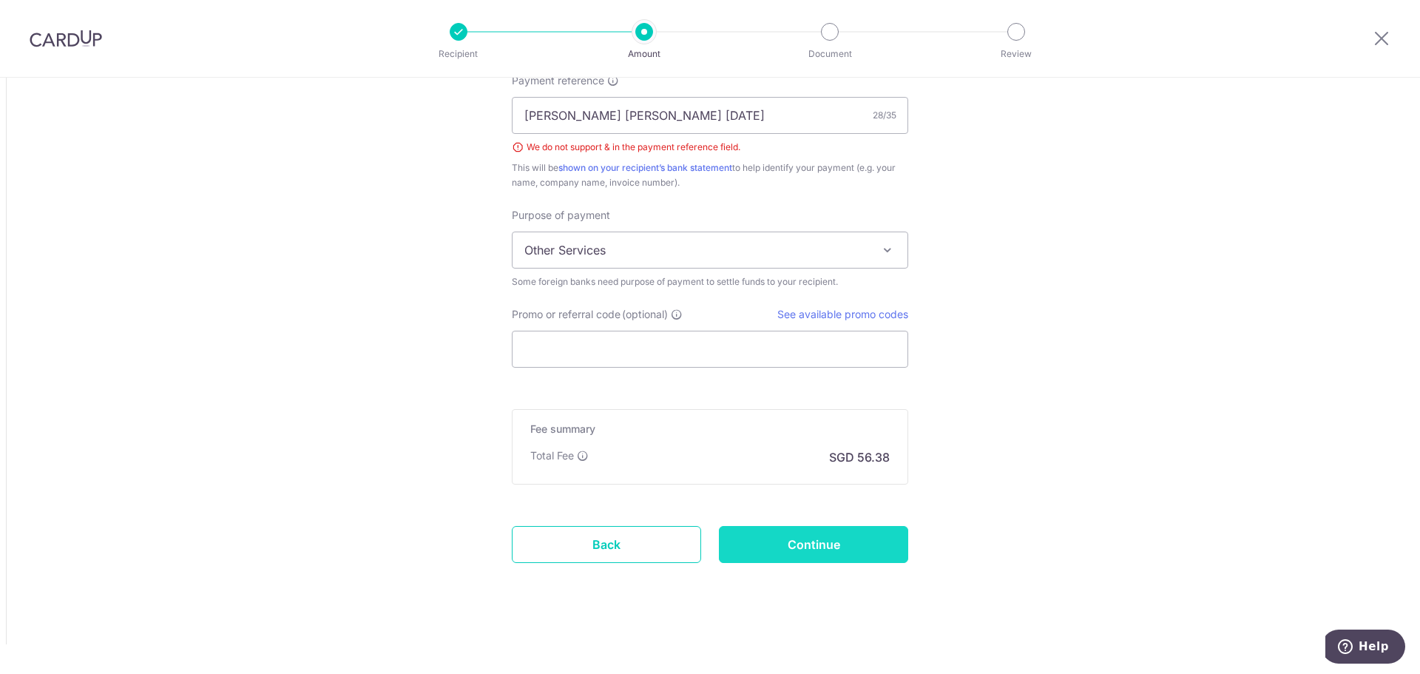
click at [768, 535] on input "Continue" at bounding box center [813, 544] width 189 height 37
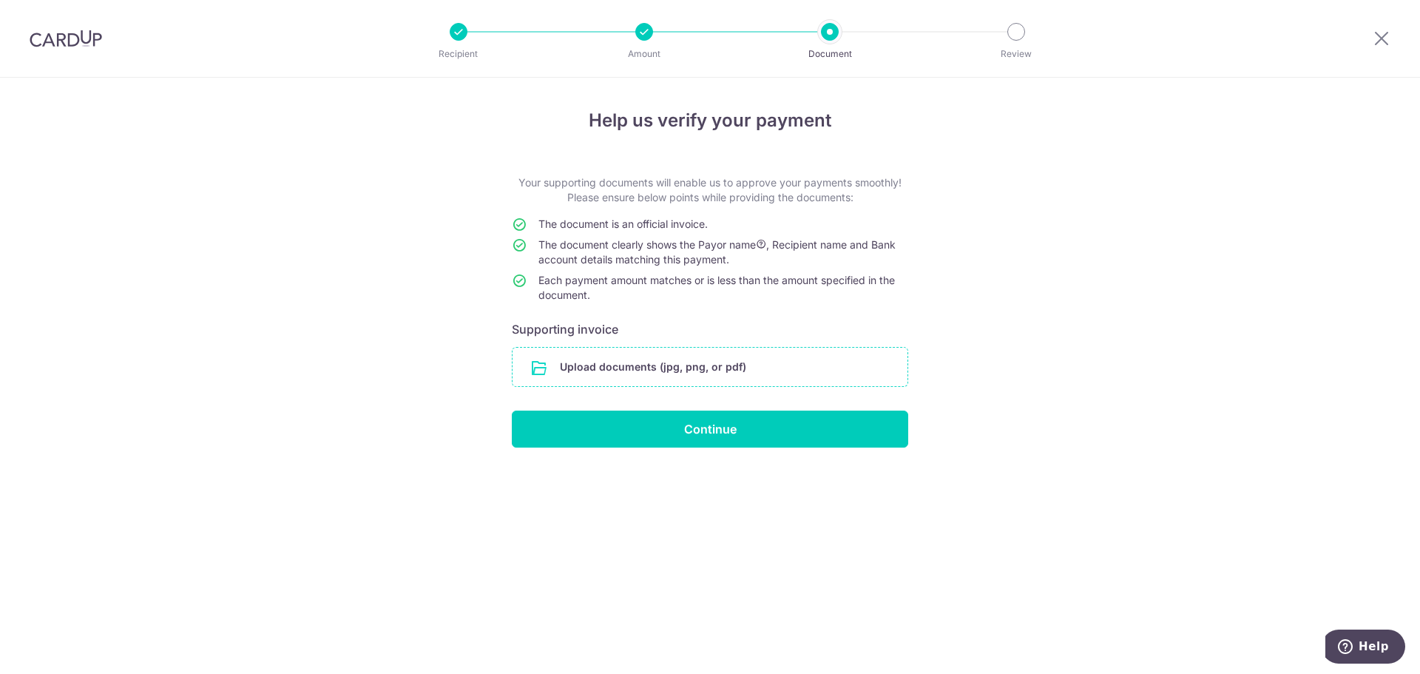
click at [742, 373] on input "file" at bounding box center [709, 367] width 395 height 38
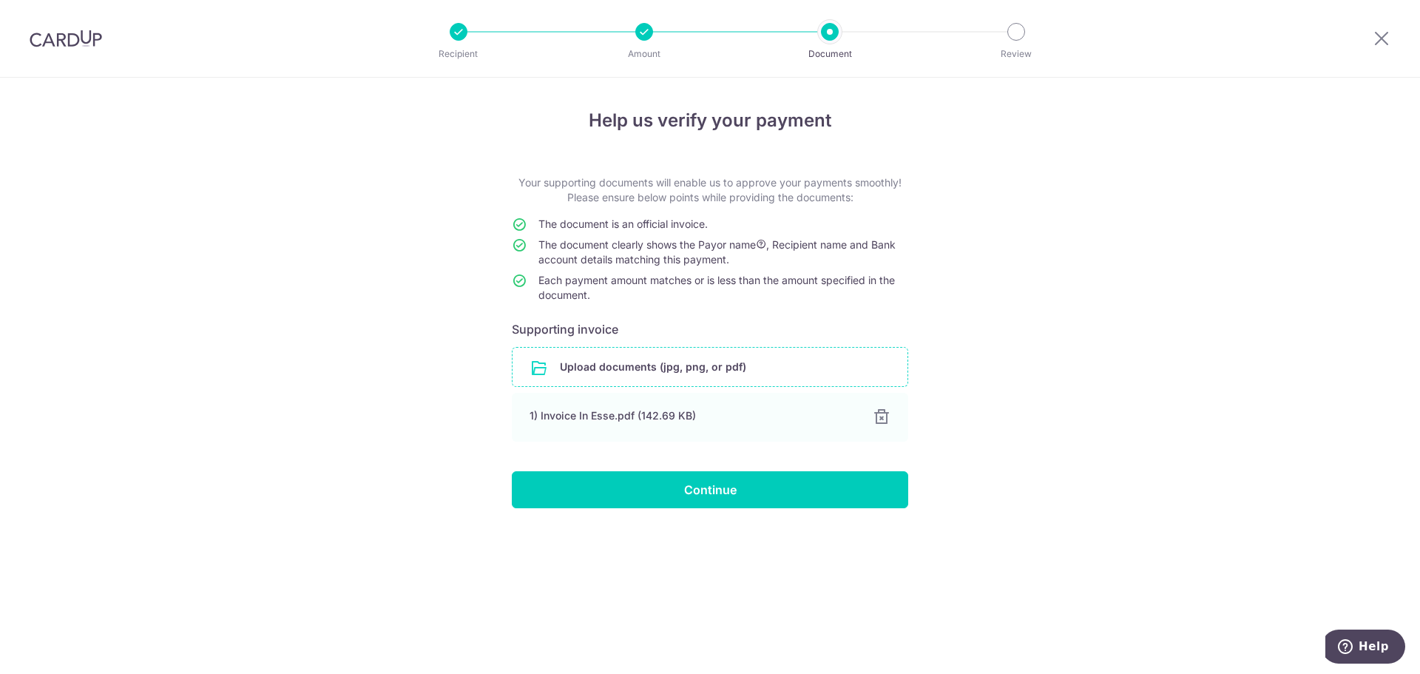
click at [400, 342] on div "Help us verify your payment Your supporting documents will enable us to approve…" at bounding box center [710, 376] width 1420 height 596
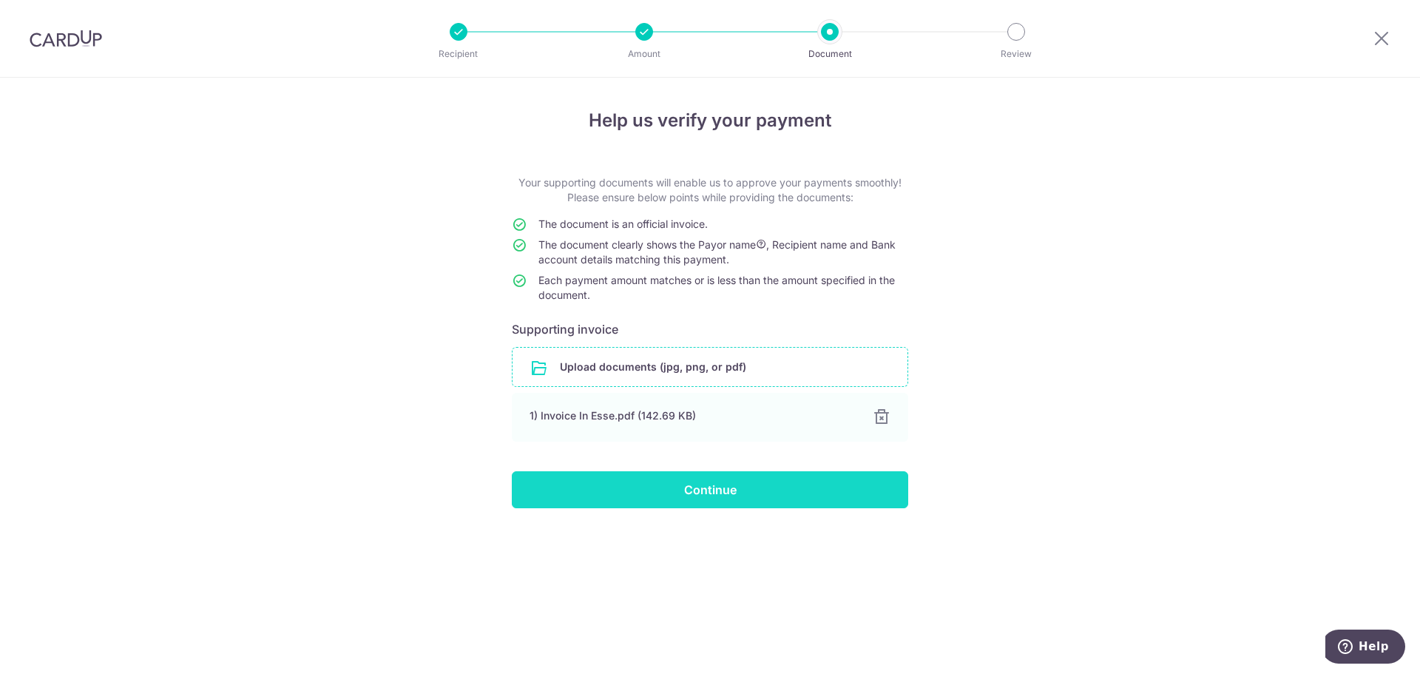
click at [677, 492] on input "Continue" at bounding box center [710, 489] width 396 height 37
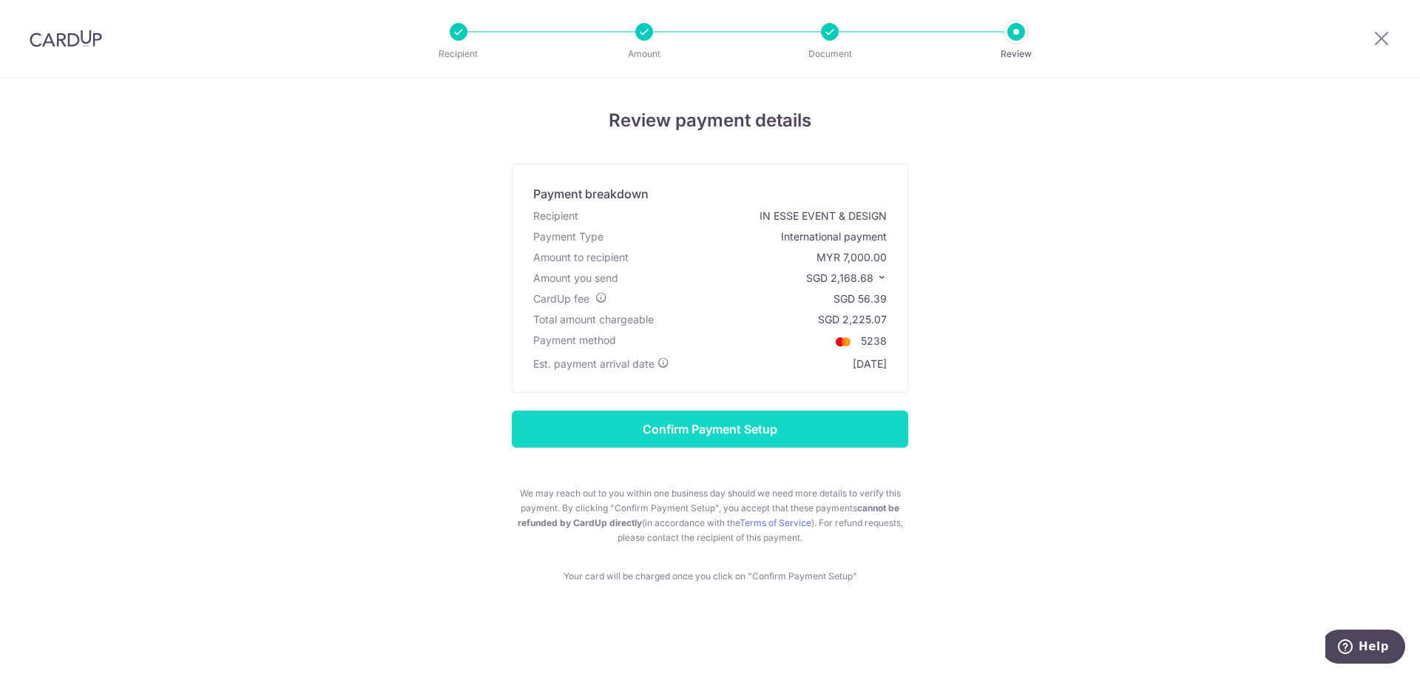
click at [727, 424] on input "Confirm Payment Setup" at bounding box center [710, 428] width 396 height 37
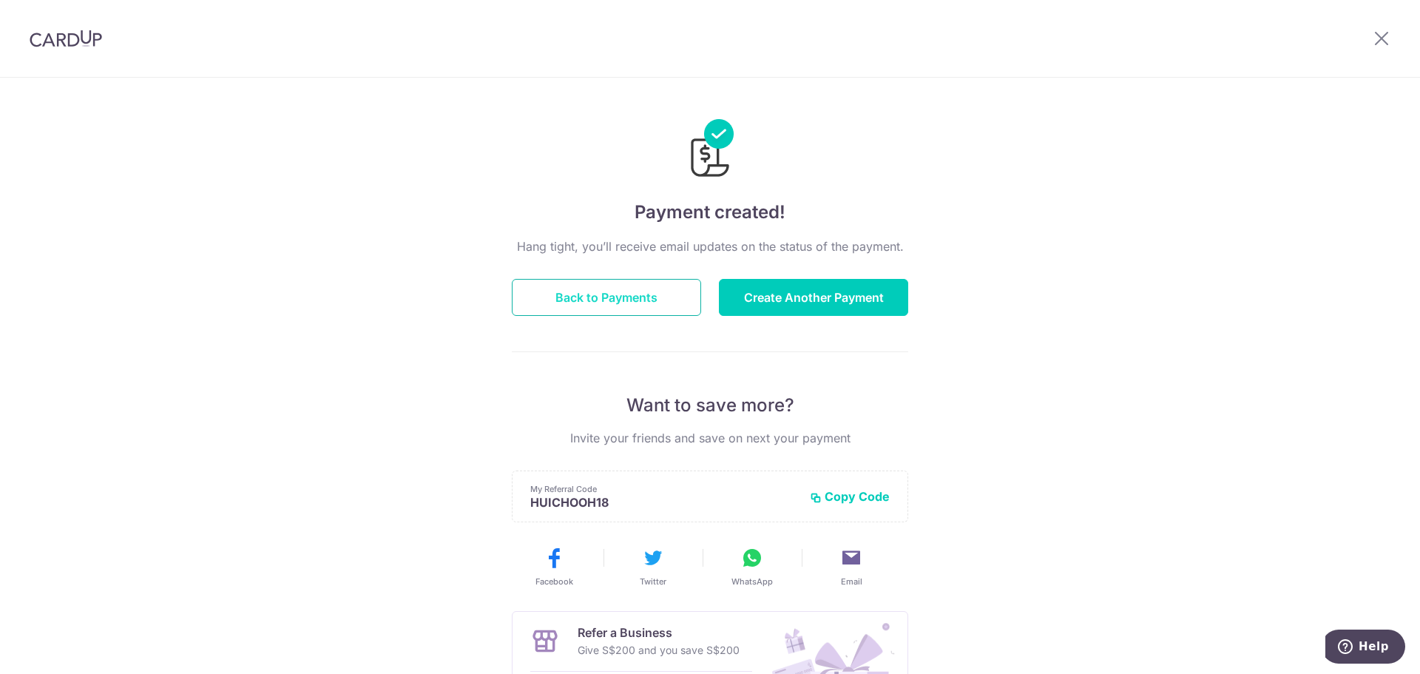
click at [665, 305] on button "Back to Payments" at bounding box center [606, 297] width 189 height 37
